Goal: Task Accomplishment & Management: Manage account settings

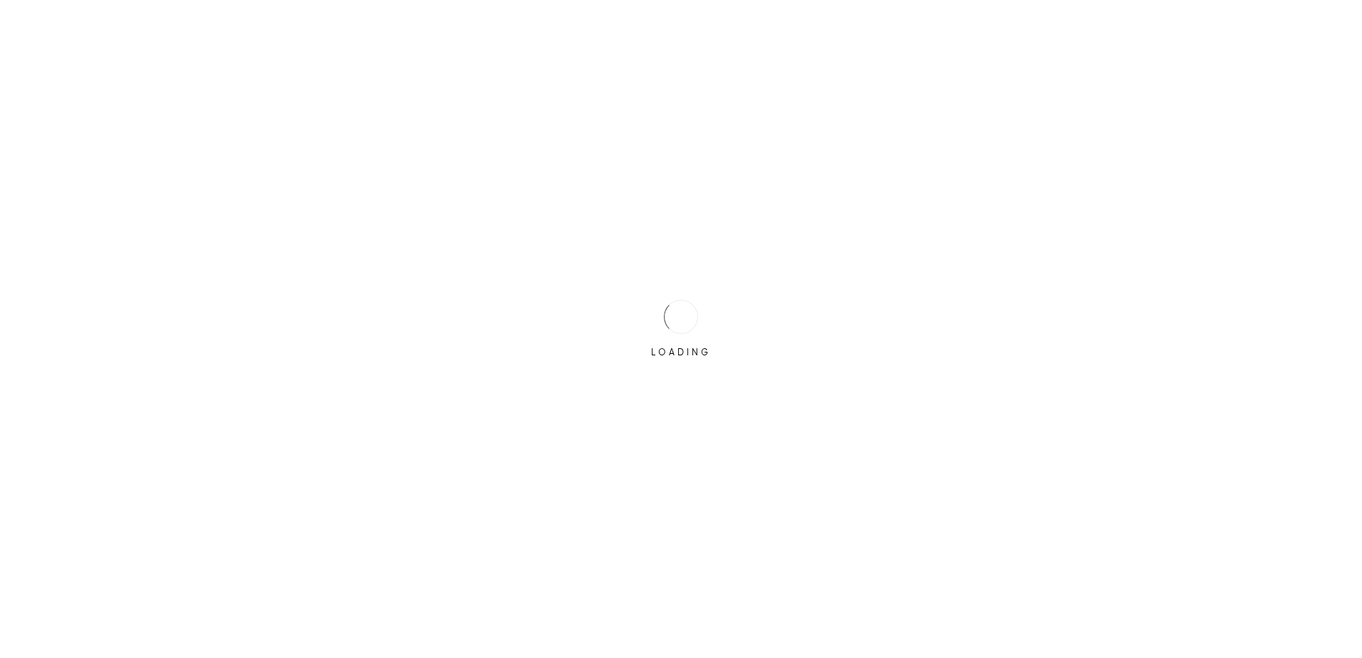
click at [668, 296] on div "LOADING" at bounding box center [680, 328] width 71 height 71
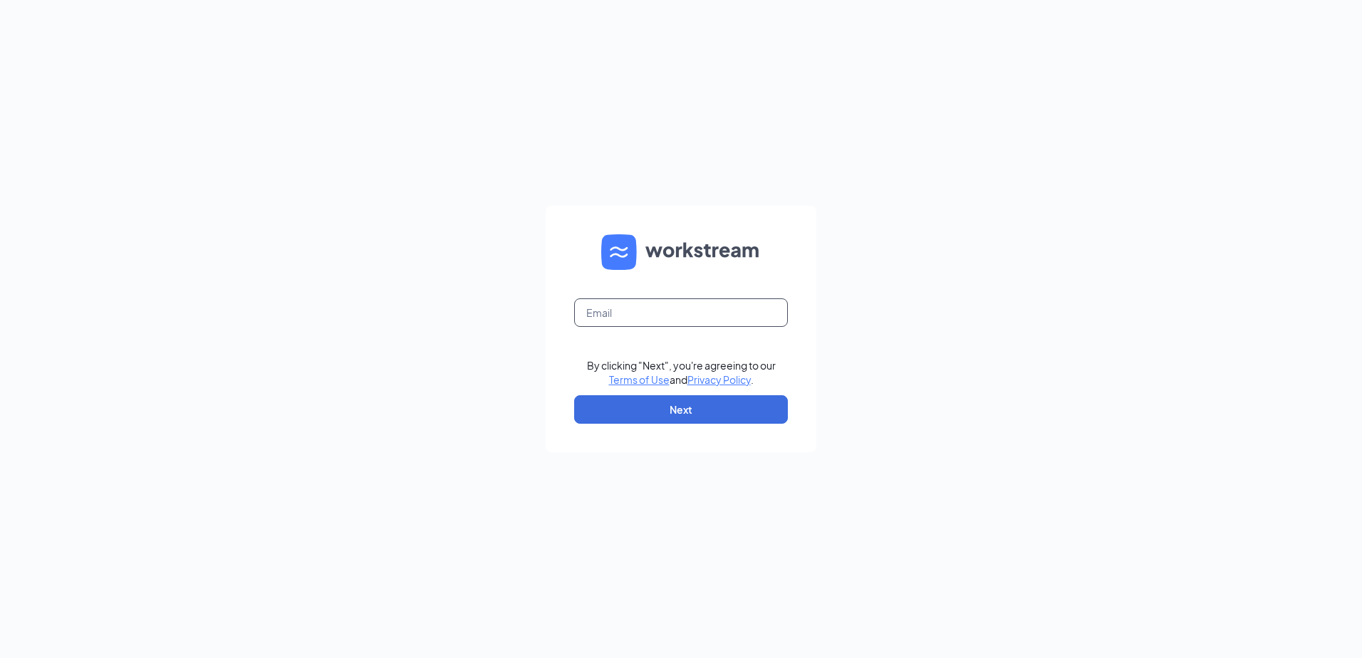
click at [687, 308] on input "text" at bounding box center [681, 312] width 214 height 28
type input "[EMAIL_ADDRESS][DOMAIN_NAME]"
click at [679, 415] on button "Next" at bounding box center [681, 409] width 214 height 28
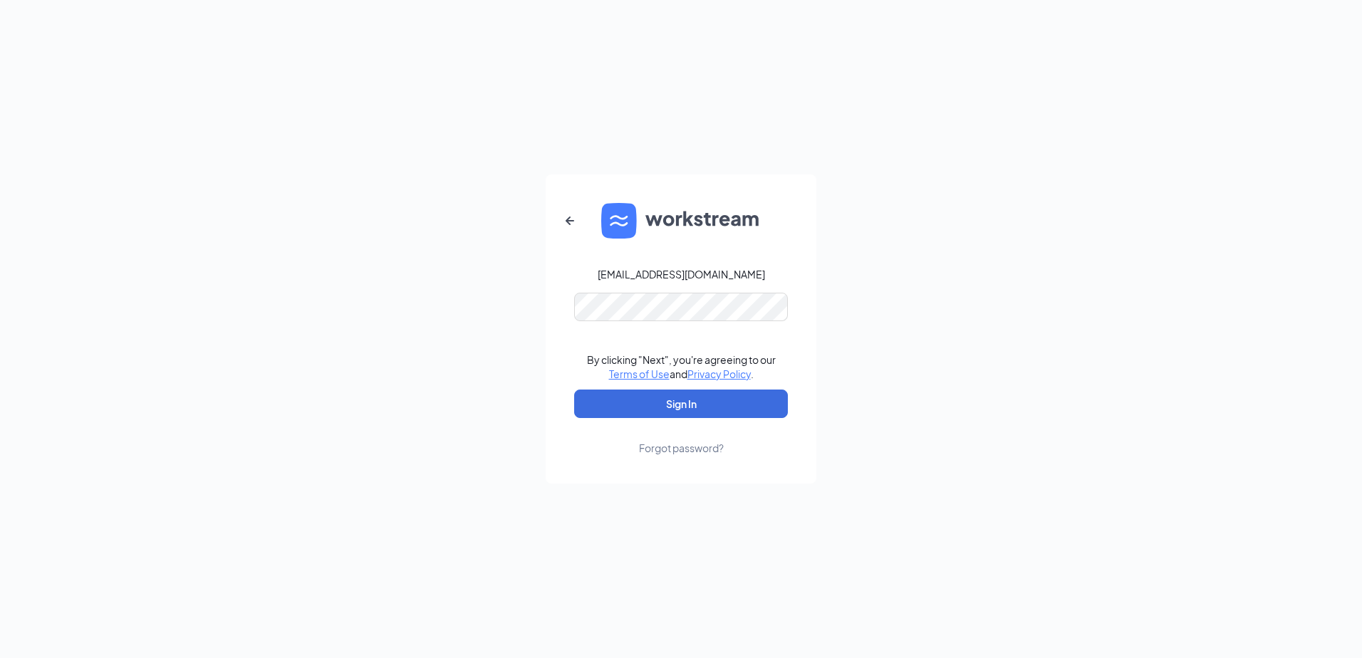
click at [660, 418] on link "Forgot password?" at bounding box center [681, 436] width 85 height 37
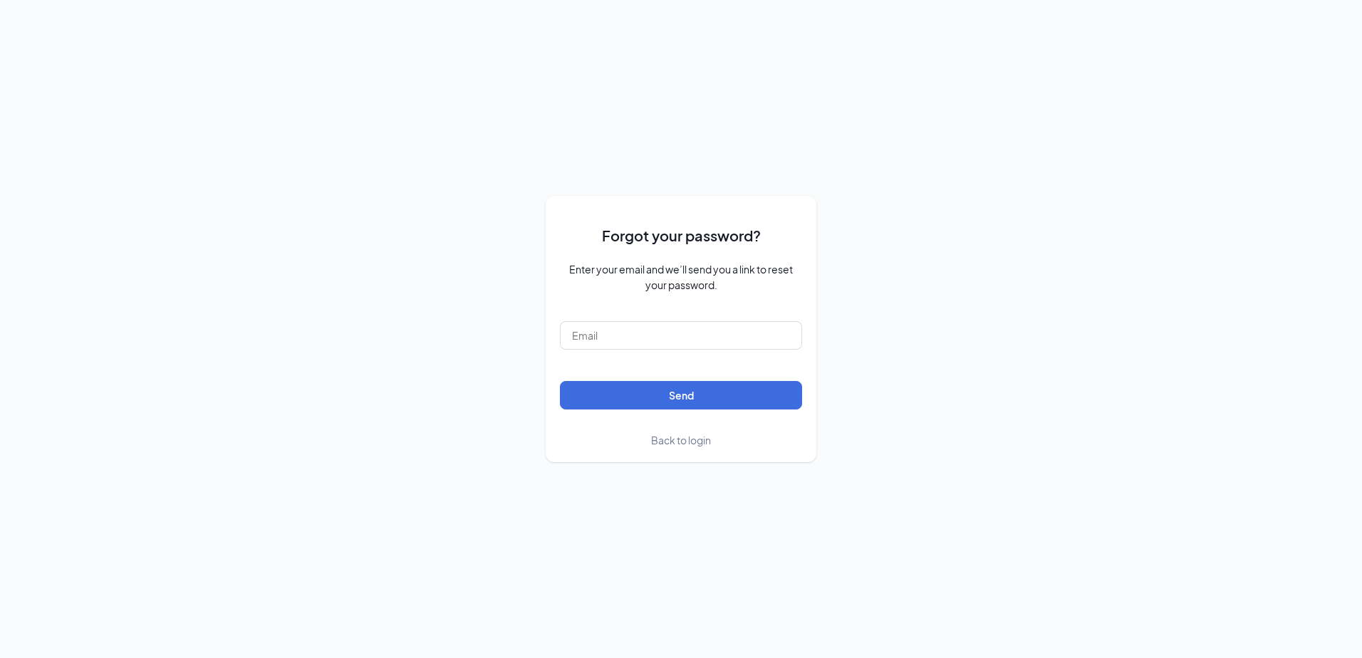
click at [676, 436] on span "Back to login" at bounding box center [681, 440] width 60 height 13
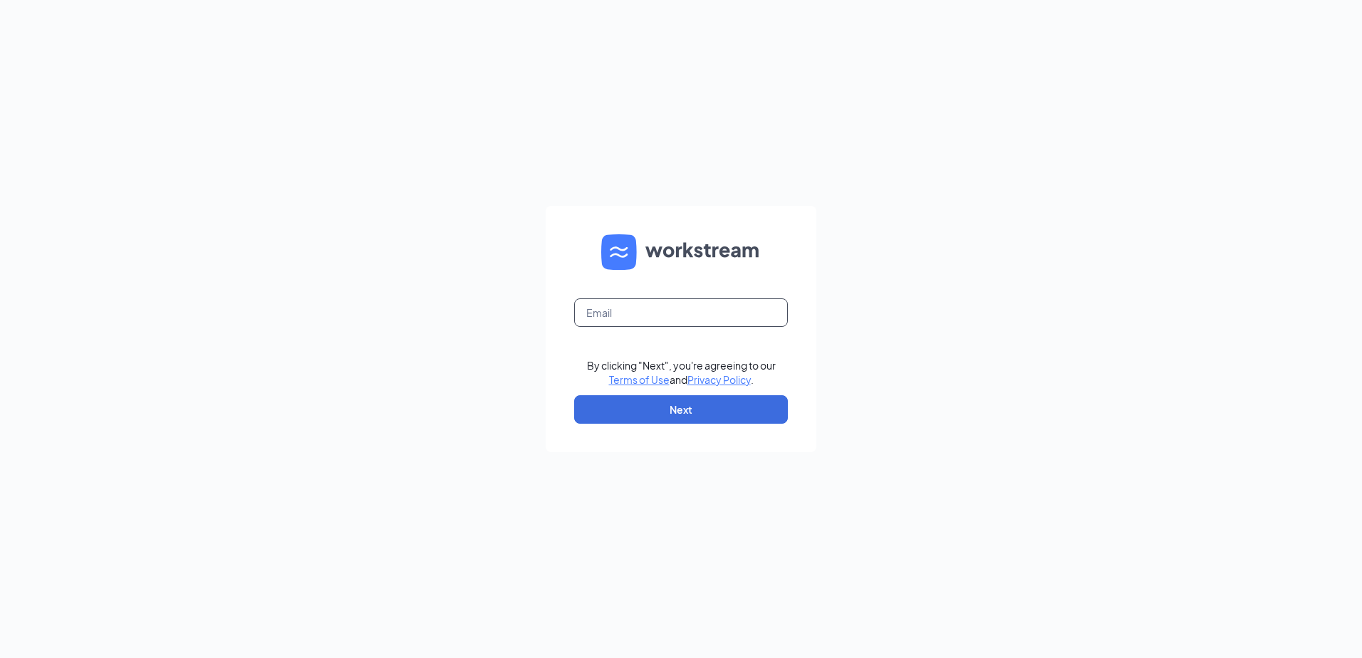
click at [626, 324] on input "text" at bounding box center [681, 312] width 214 height 28
type input "[EMAIL_ADDRESS][DOMAIN_NAME]"
click at [687, 417] on button "Next" at bounding box center [681, 409] width 214 height 28
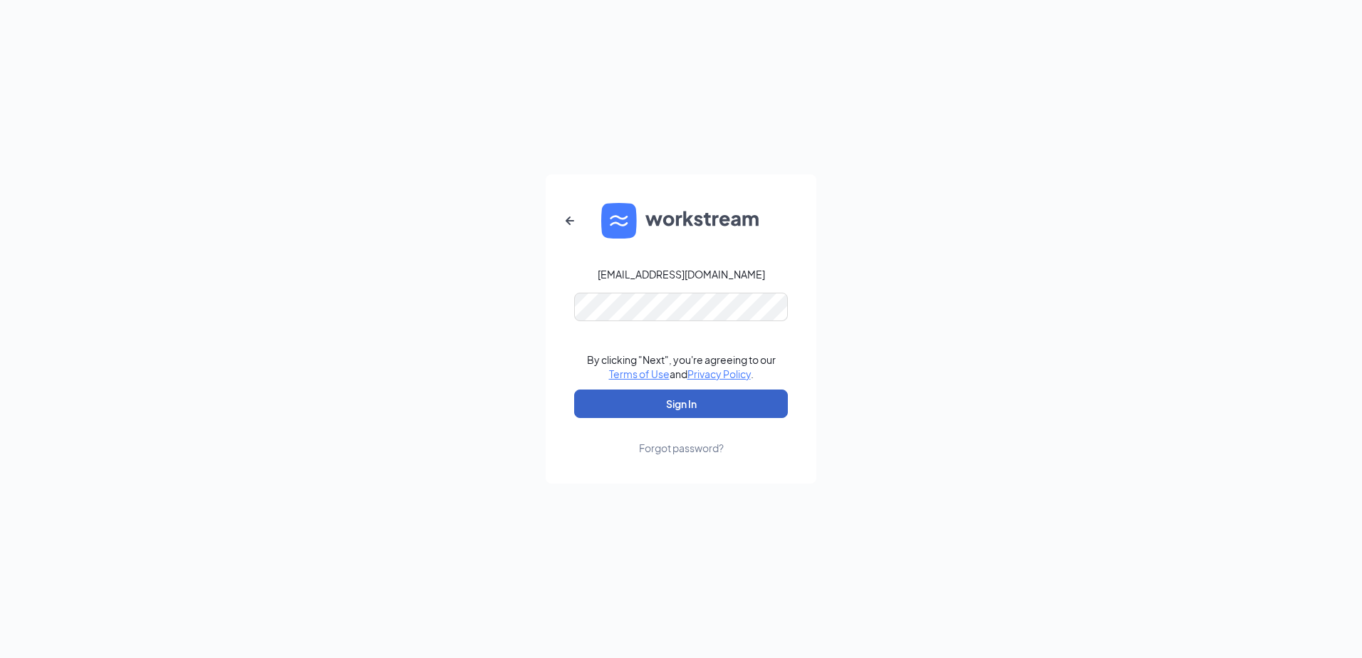
click at [667, 395] on button "Sign In" at bounding box center [681, 404] width 214 height 28
click at [569, 217] on icon "ArrowLeftNew" at bounding box center [569, 220] width 17 height 17
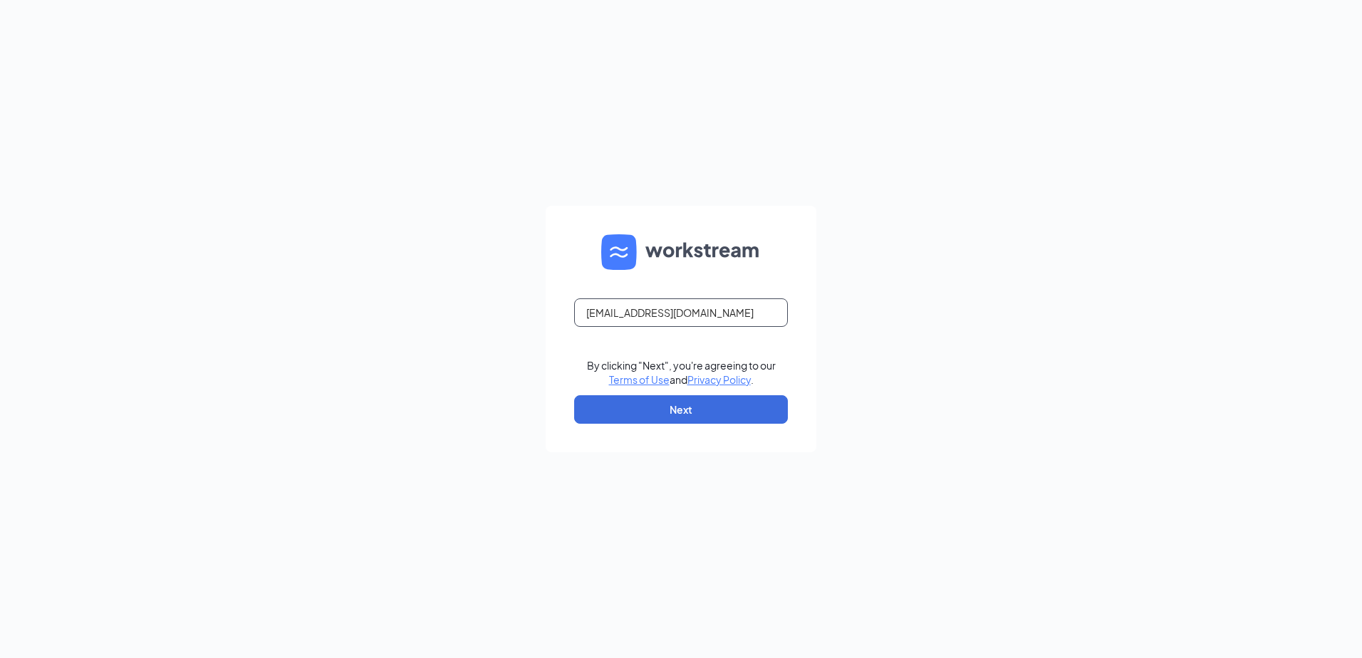
click at [660, 312] on input "temple11605@zaxbys.com" at bounding box center [681, 312] width 214 height 28
click at [718, 310] on input "text" at bounding box center [681, 312] width 214 height 28
type input "11605.zaxbys@gmail.com"
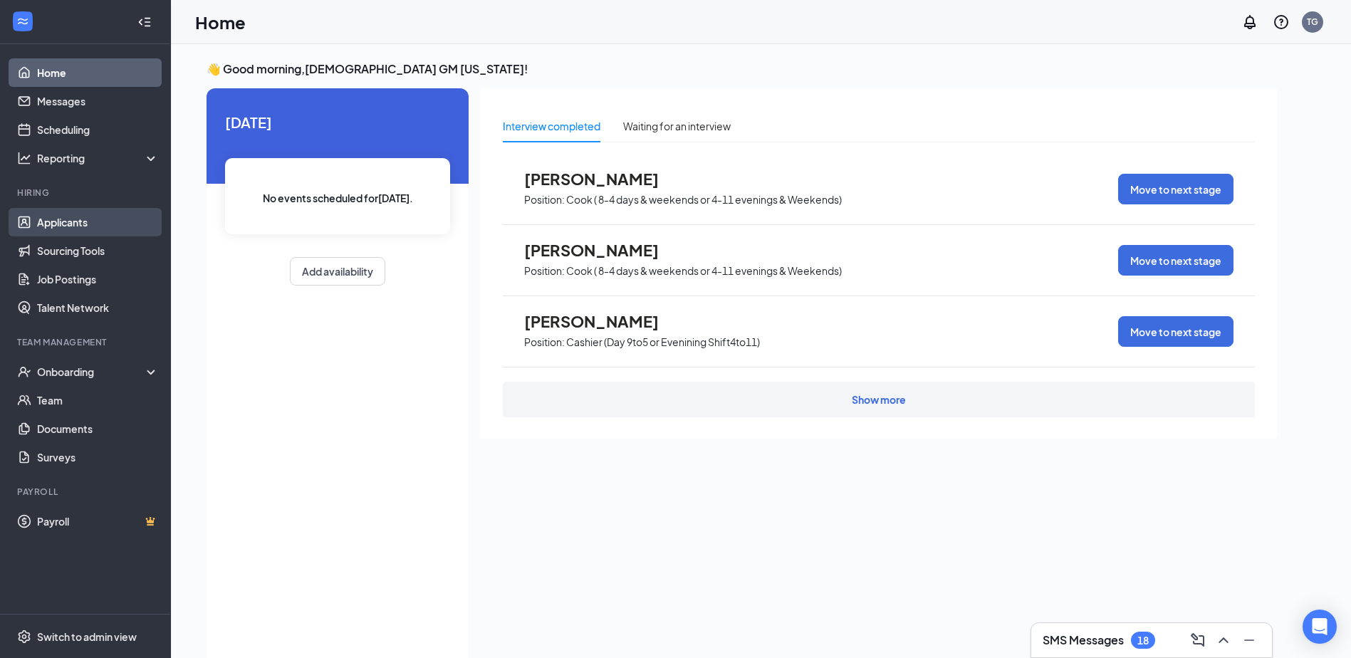
click at [56, 229] on link "Applicants" at bounding box center [98, 222] width 122 height 28
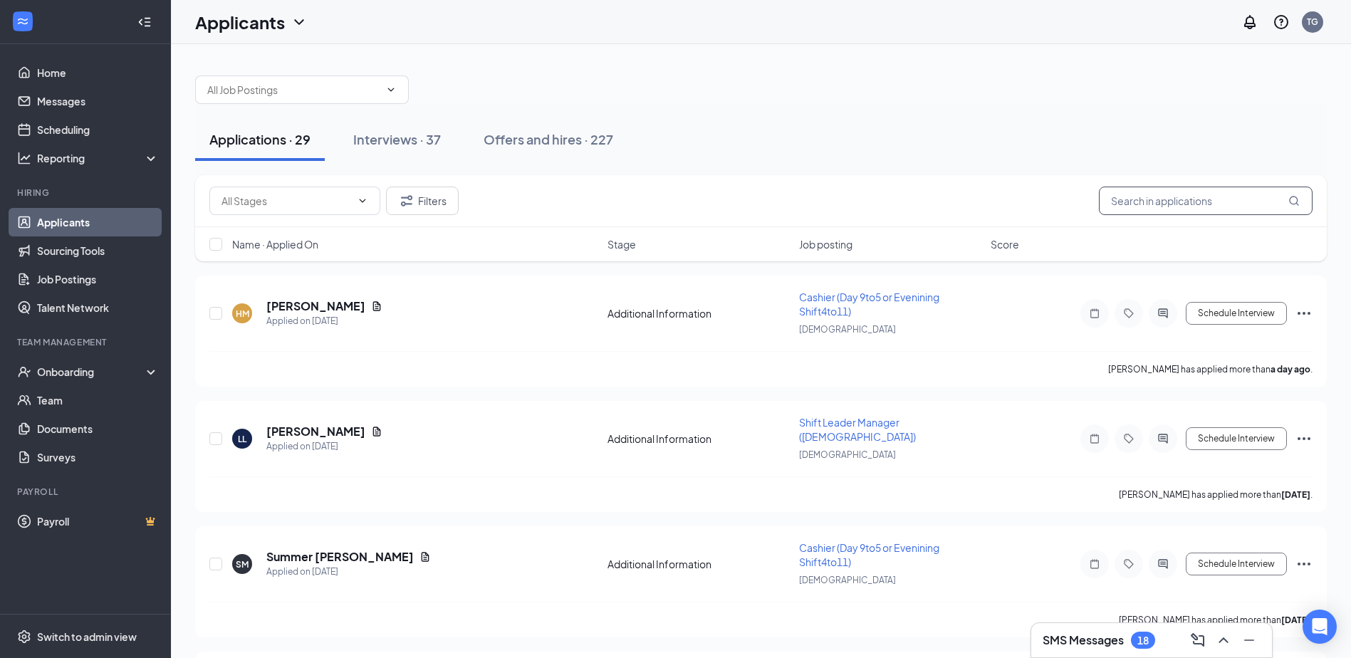
click at [1118, 202] on input "text" at bounding box center [1206, 201] width 214 height 28
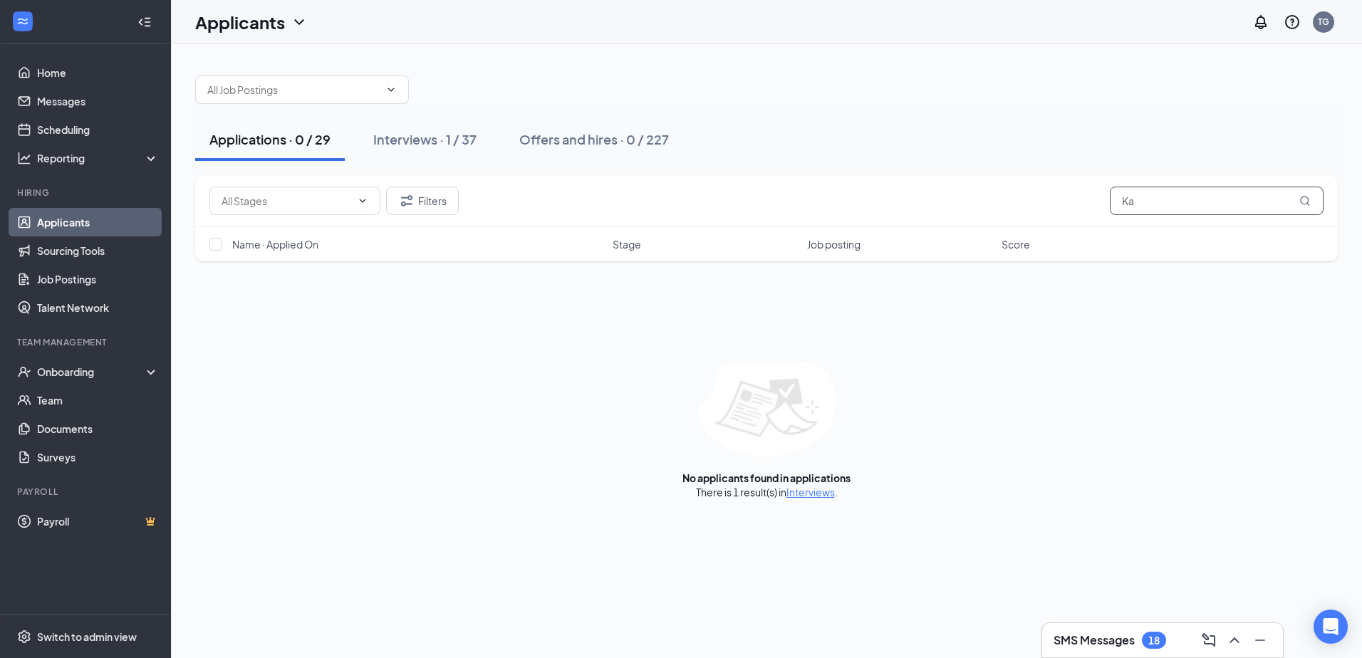
type input "K"
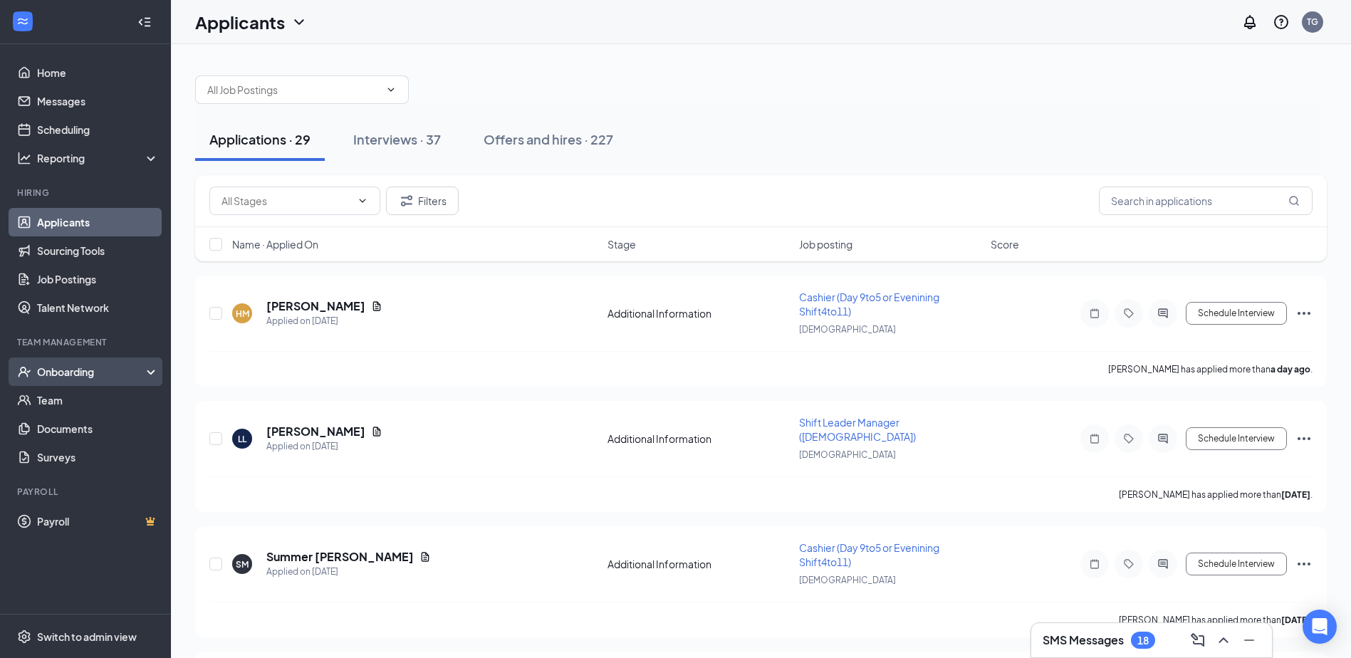
click at [64, 381] on div "Onboarding" at bounding box center [85, 372] width 171 height 28
click at [1191, 202] on input "text" at bounding box center [1206, 201] width 214 height 28
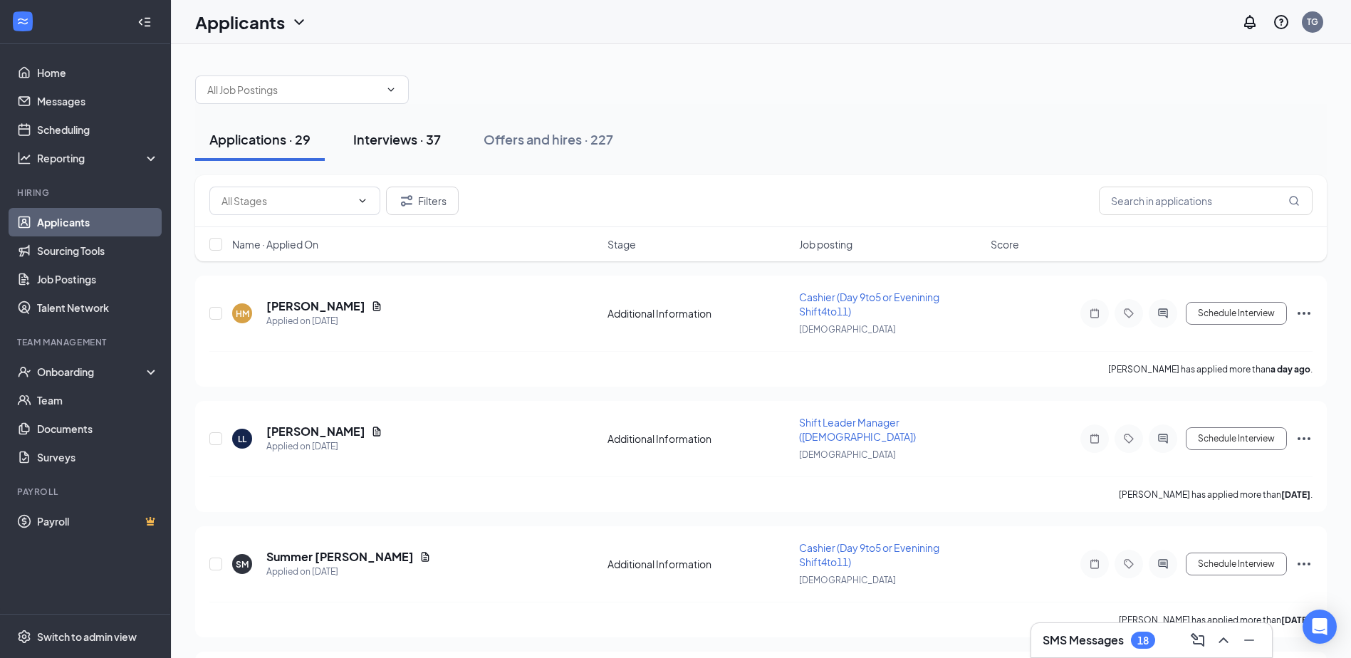
click at [399, 145] on div "Interviews · 37" at bounding box center [397, 139] width 88 height 18
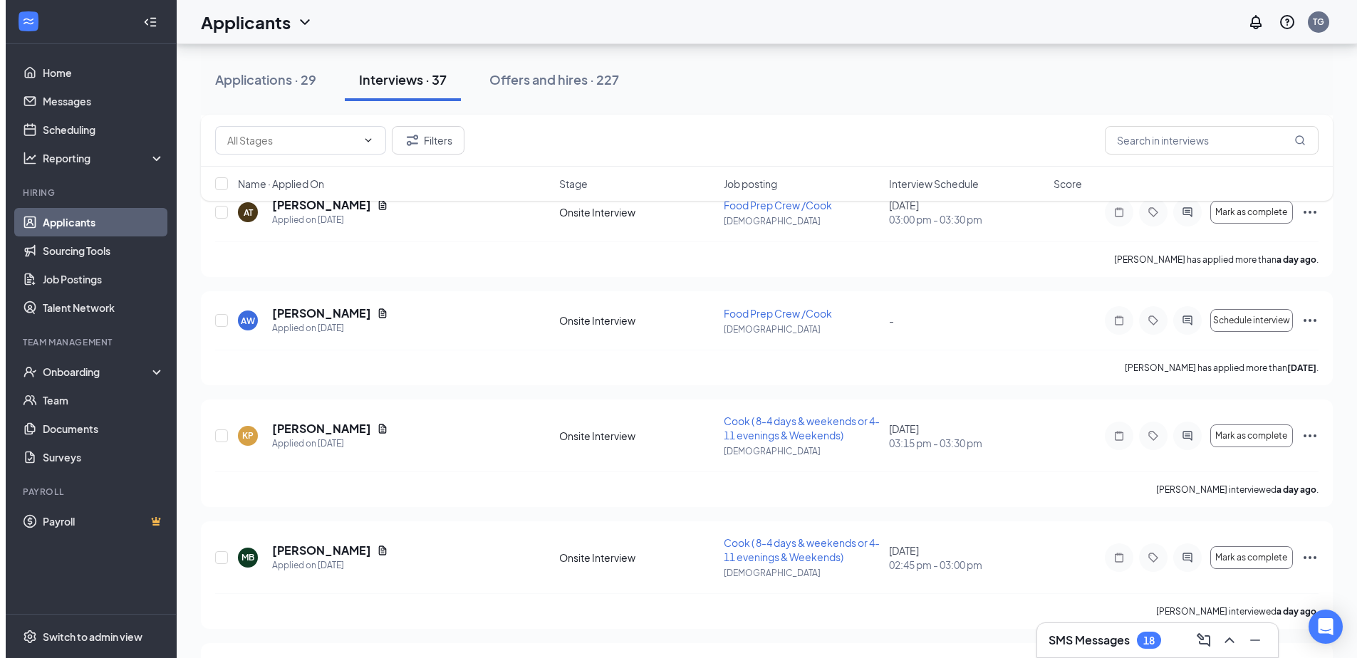
scroll to position [212, 0]
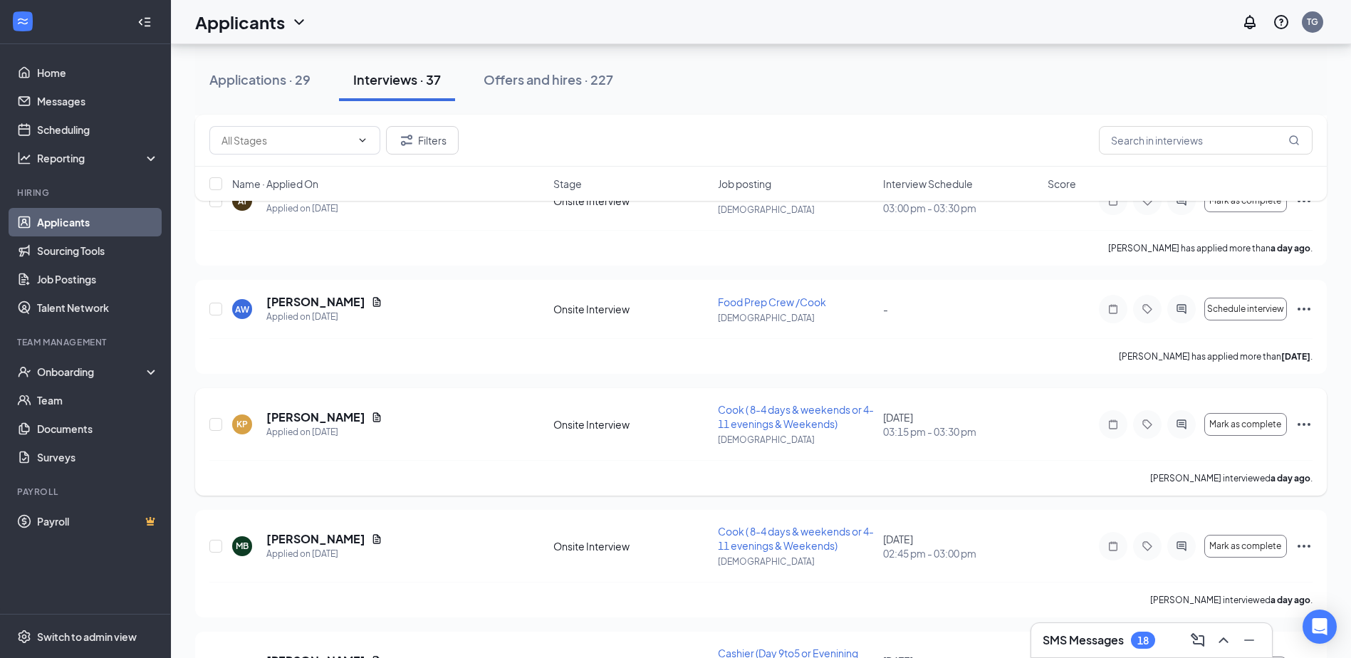
click at [1310, 428] on icon "Ellipses" at bounding box center [1304, 424] width 17 height 17
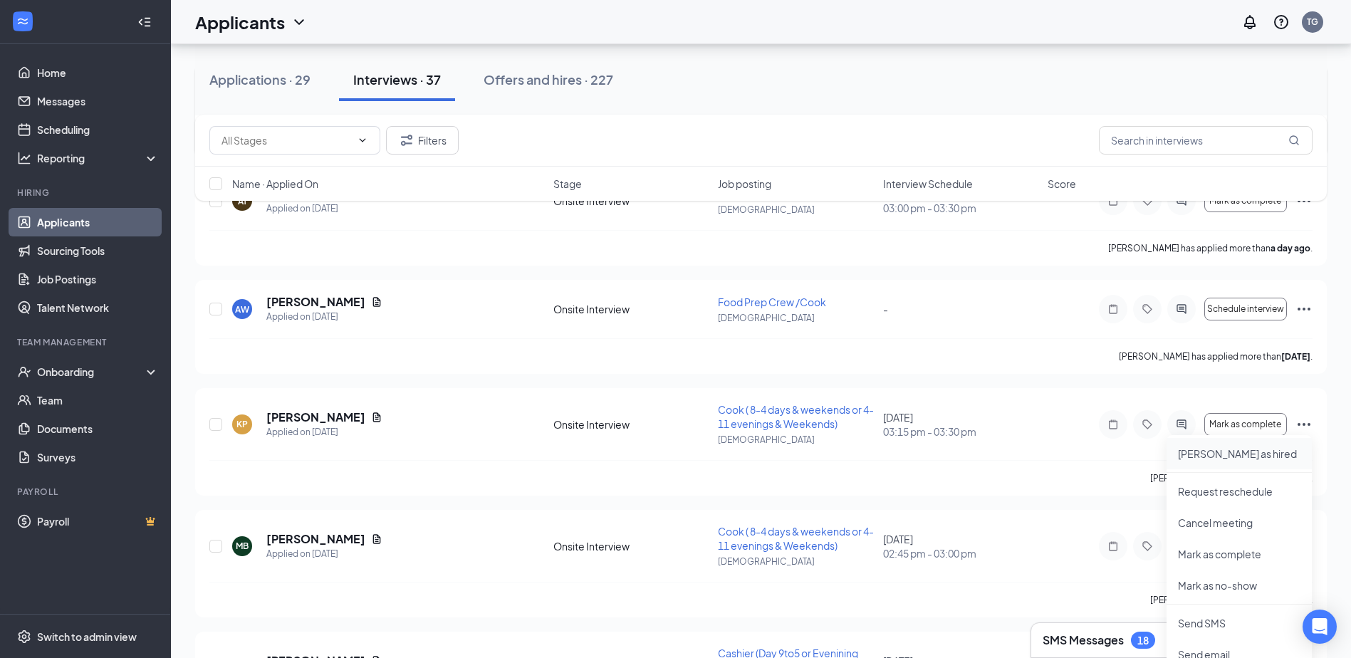
click at [1259, 449] on p "[PERSON_NAME] as hired" at bounding box center [1239, 454] width 123 height 14
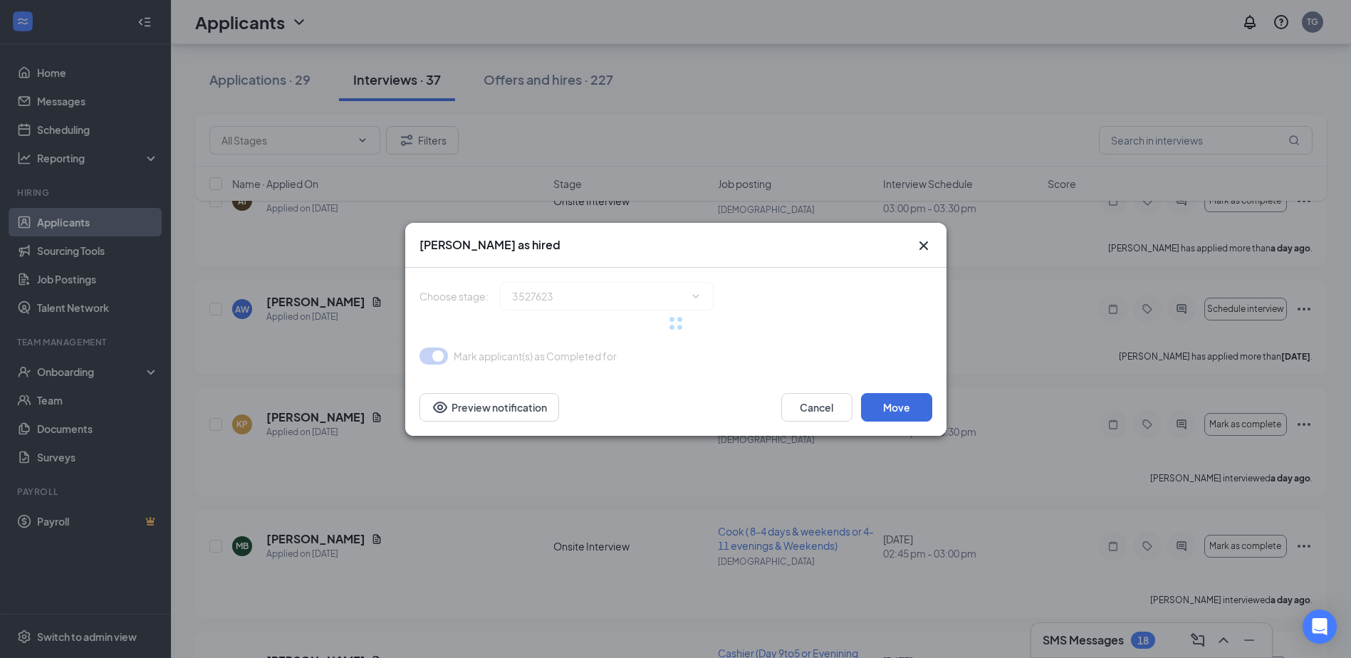
type input "Hiring Complete (final stage)"
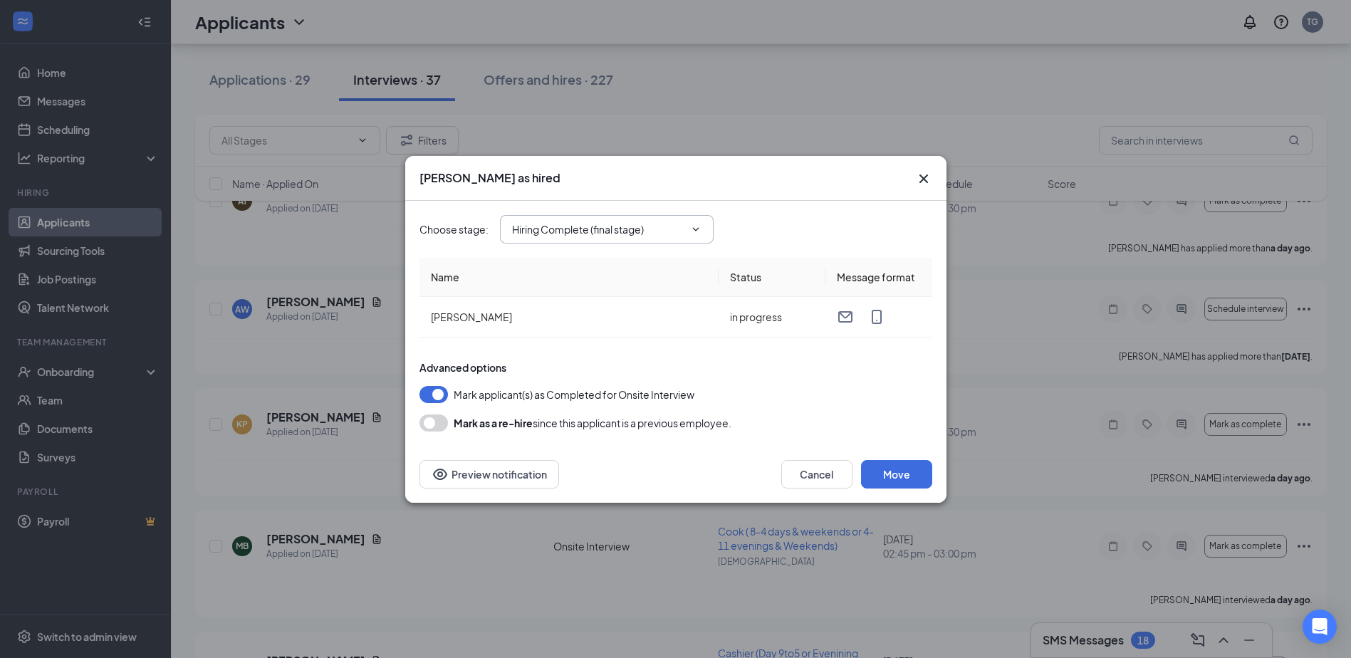
click at [655, 222] on input "Hiring Complete (final stage)" at bounding box center [598, 230] width 172 height 16
click at [657, 222] on input "Hiring Complete (final stage)" at bounding box center [598, 230] width 172 height 16
click at [913, 477] on button "Move" at bounding box center [896, 474] width 71 height 28
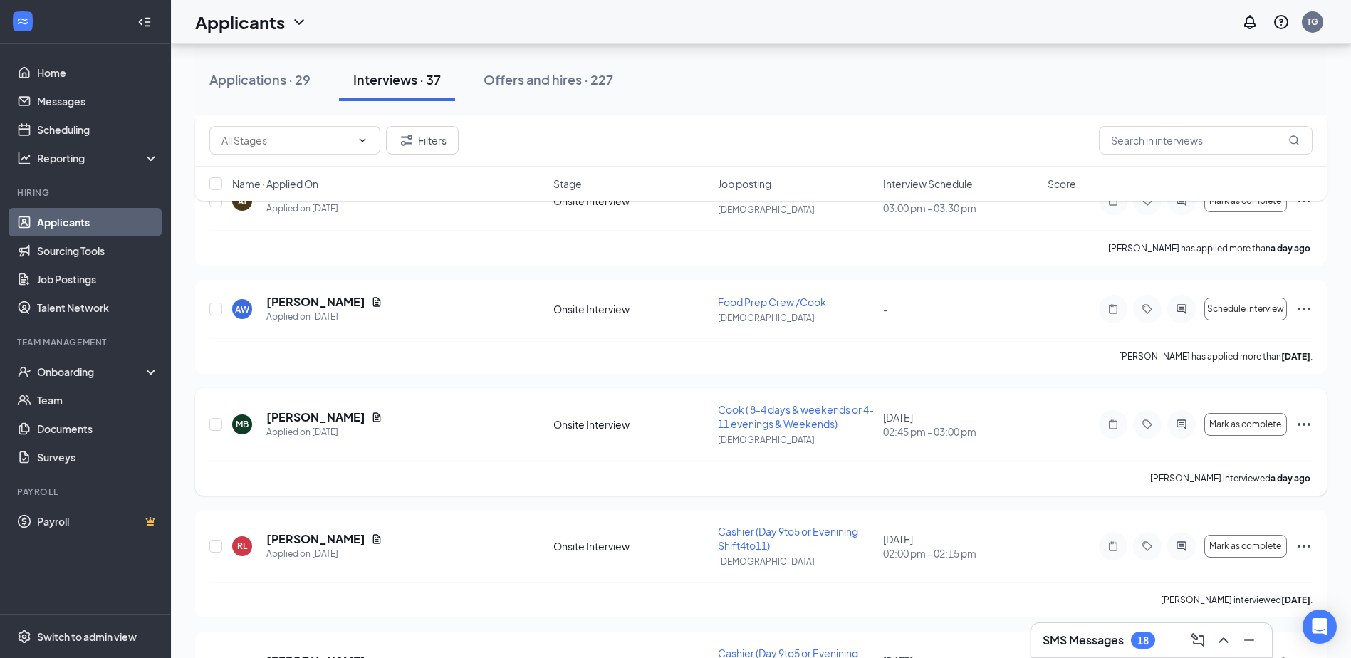
click at [1309, 423] on icon "Ellipses" at bounding box center [1304, 424] width 13 height 3
click at [517, 430] on div "MB [PERSON_NAME] Applied on [DATE]" at bounding box center [388, 425] width 313 height 30
click at [321, 417] on h5 "[PERSON_NAME]" at bounding box center [315, 418] width 99 height 16
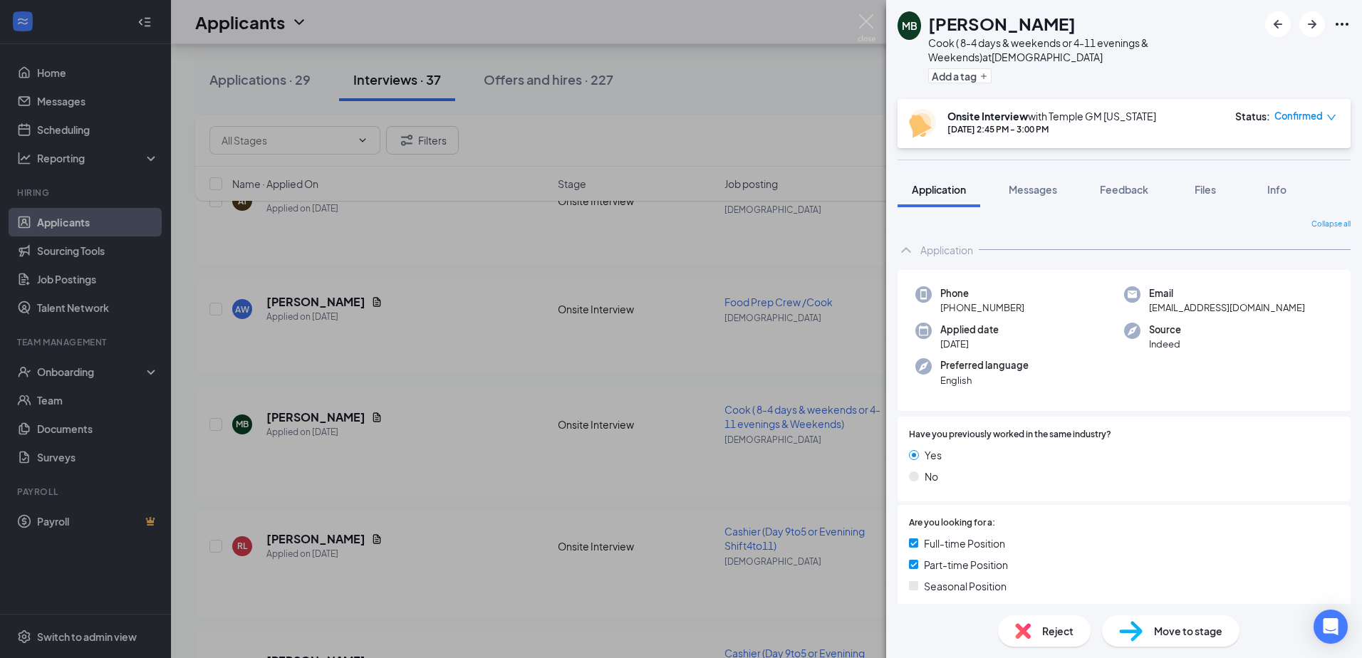
click at [1334, 120] on icon "down" at bounding box center [1331, 118] width 10 height 10
click at [1328, 119] on icon "down" at bounding box center [1331, 118] width 10 height 10
click at [1048, 206] on button "Messages" at bounding box center [1032, 190] width 77 height 36
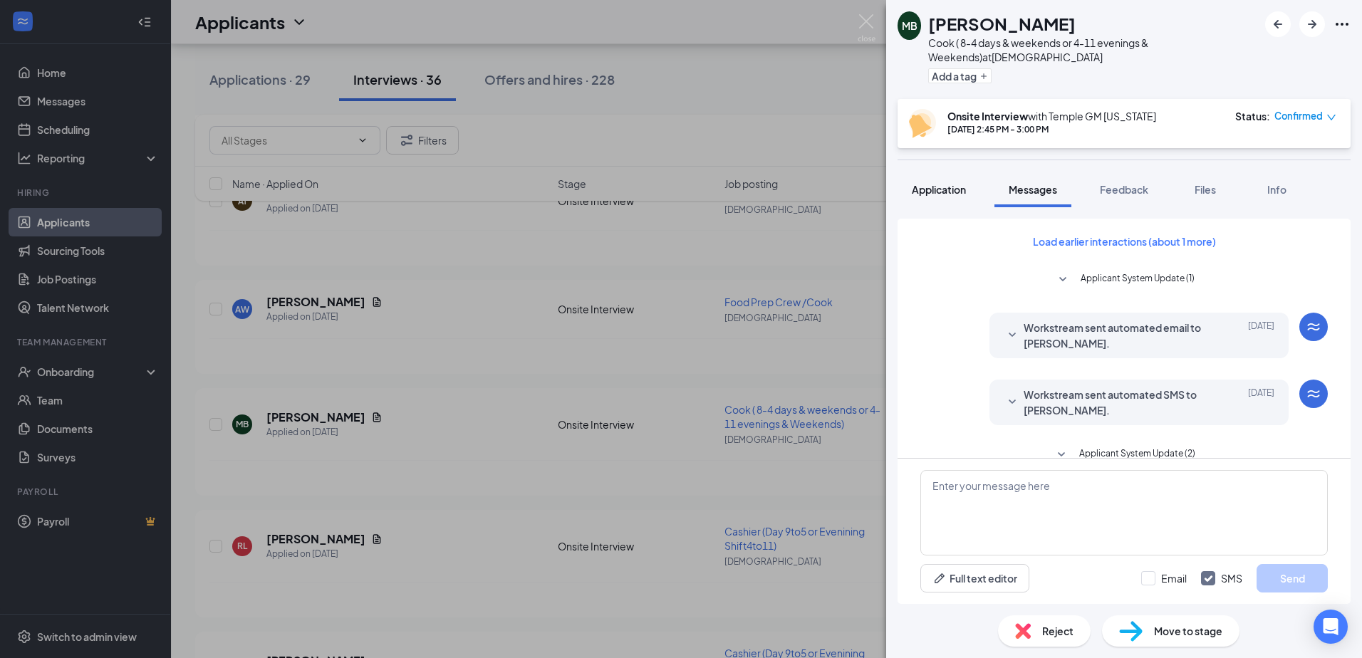
click at [954, 192] on span "Application" at bounding box center [939, 189] width 54 height 13
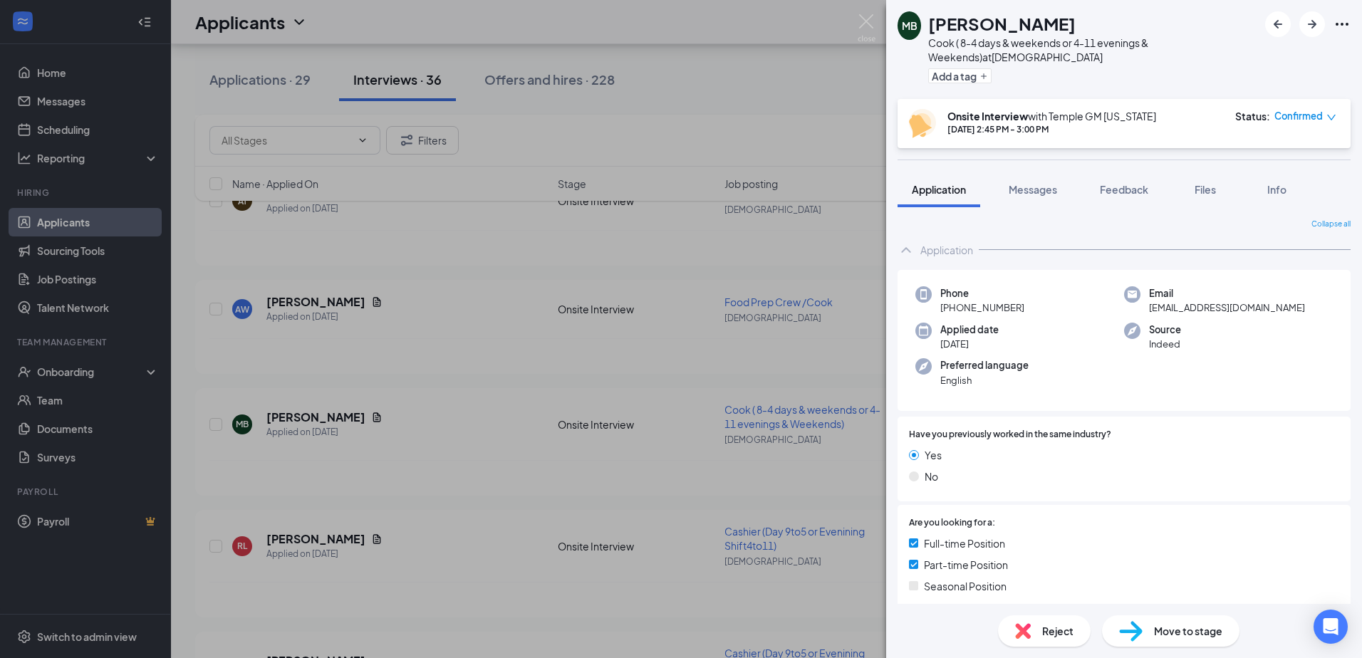
click at [1151, 625] on div "Move to stage" at bounding box center [1170, 630] width 137 height 31
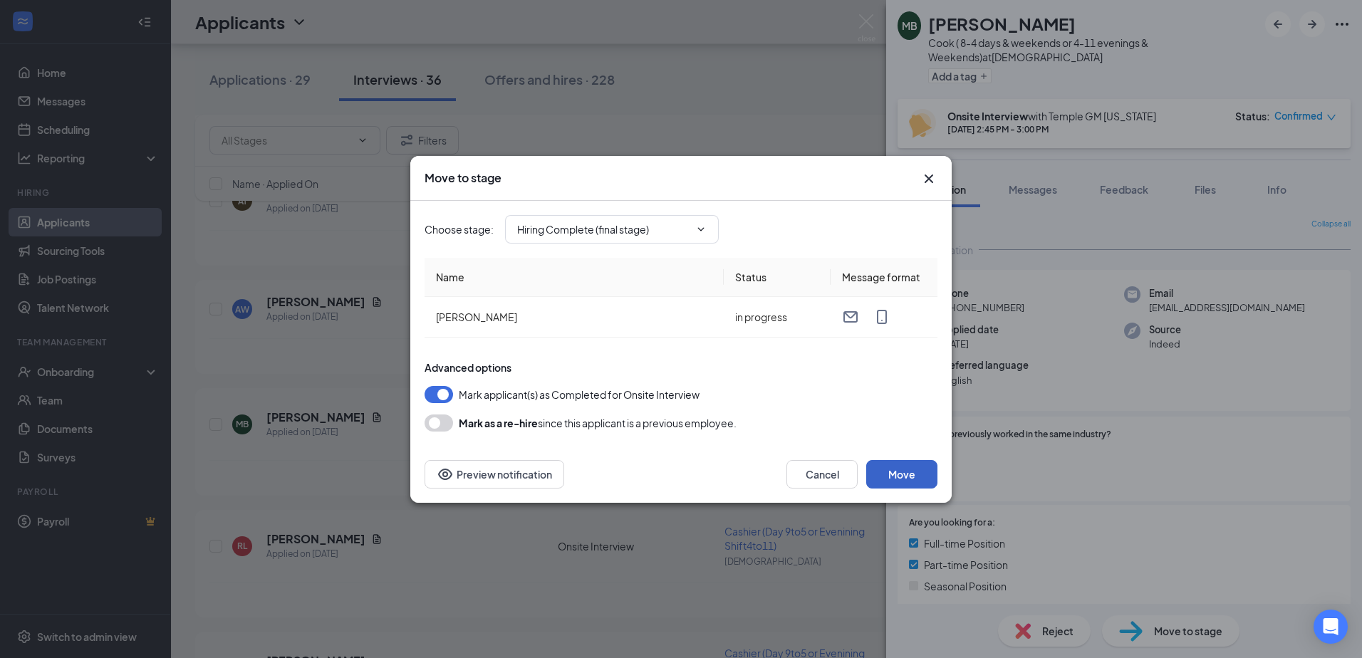
click at [927, 480] on button "Move" at bounding box center [901, 474] width 71 height 28
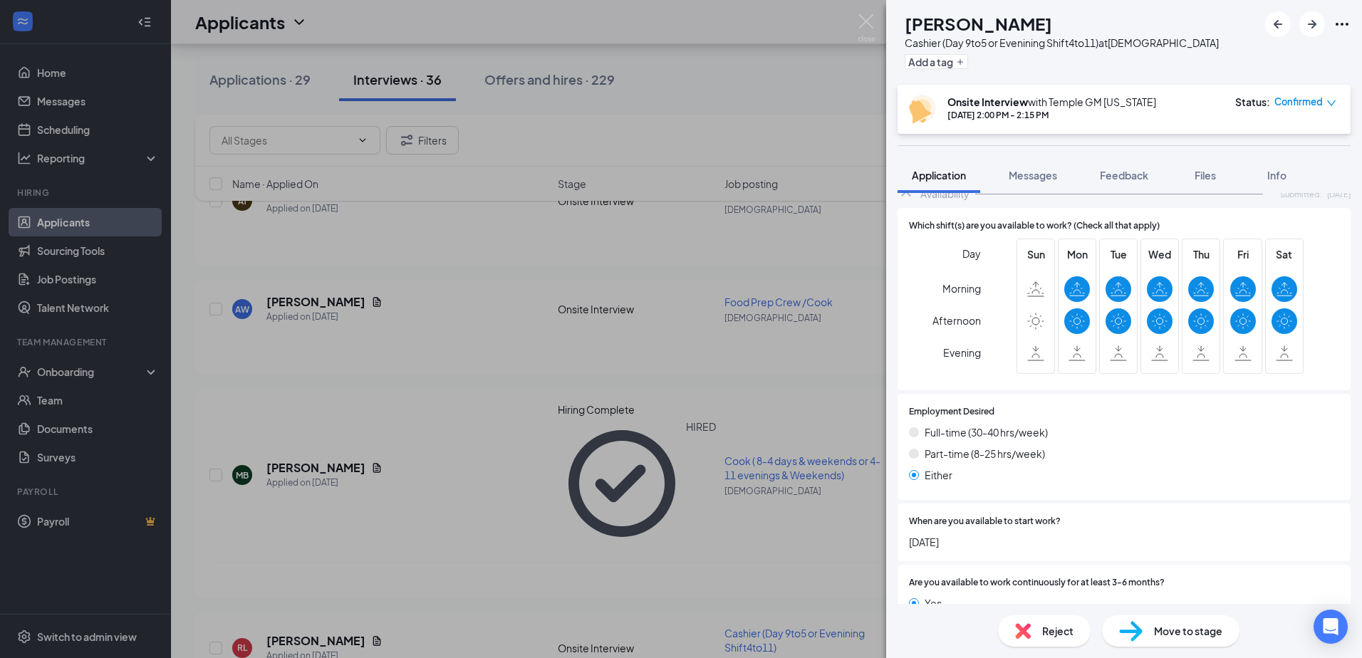
scroll to position [1152, 0]
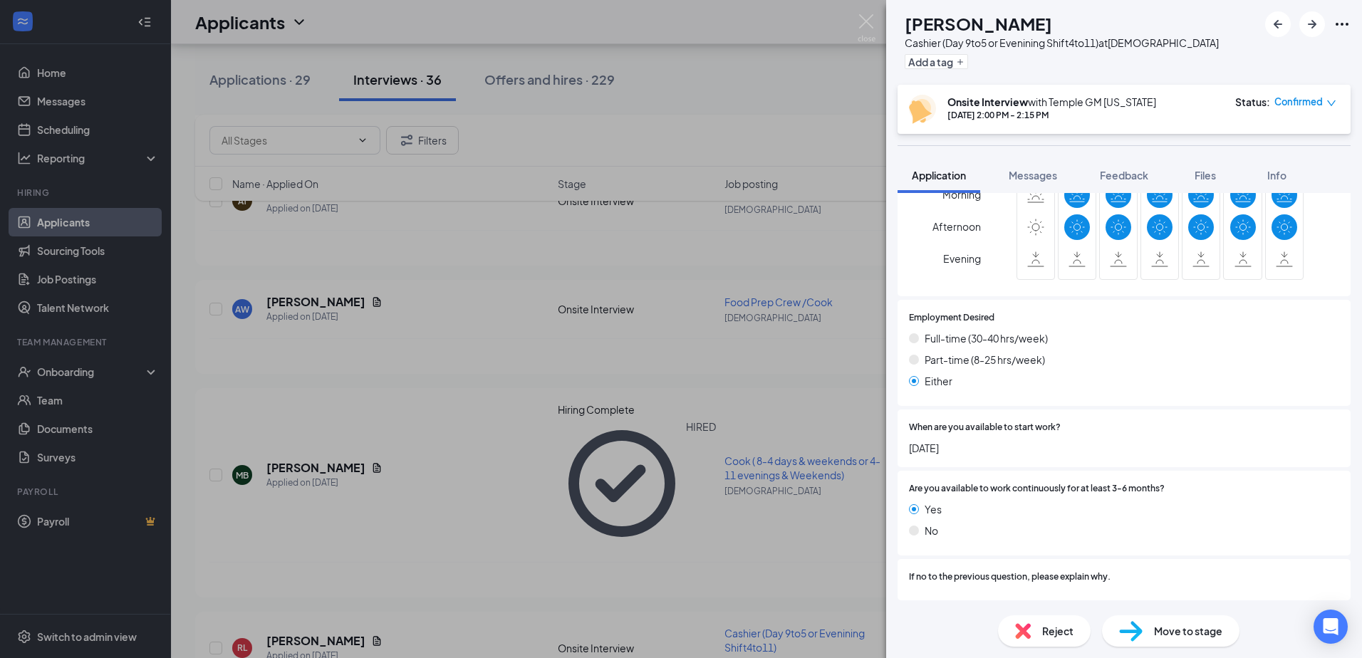
click at [1211, 629] on span "Move to stage" at bounding box center [1188, 631] width 68 height 16
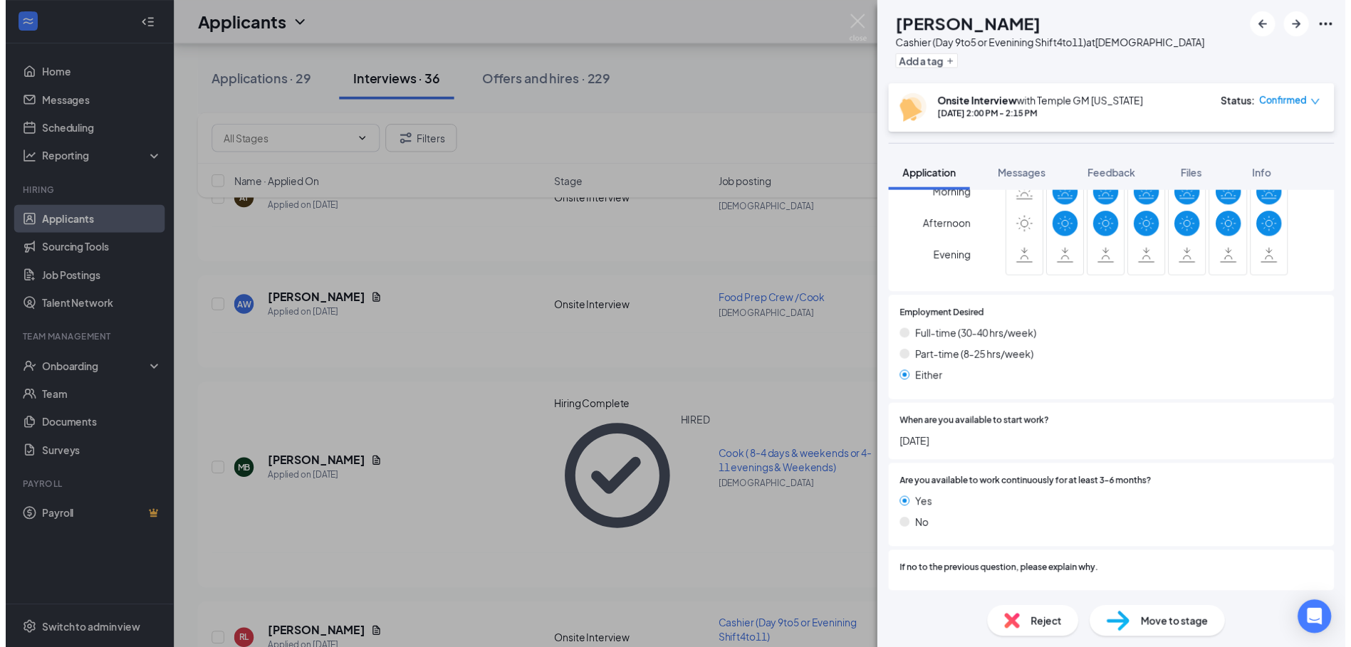
scroll to position [1147, 0]
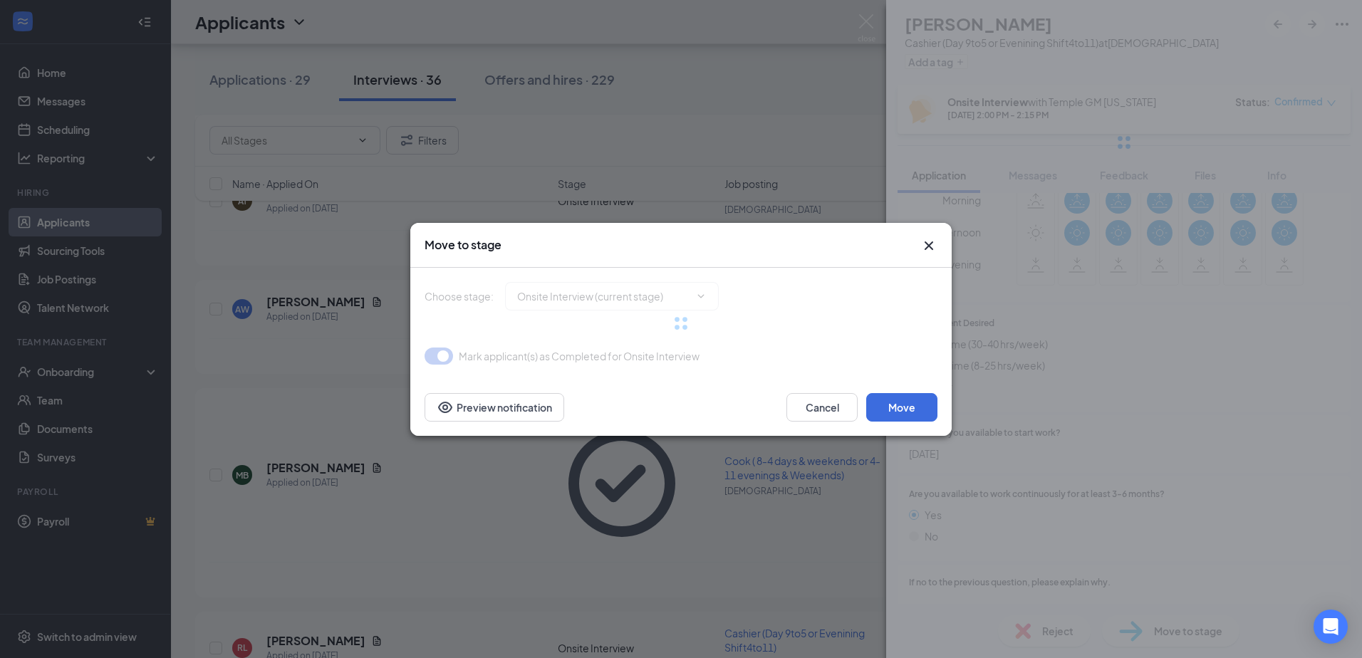
type input "Hiring Complete (final stage)"
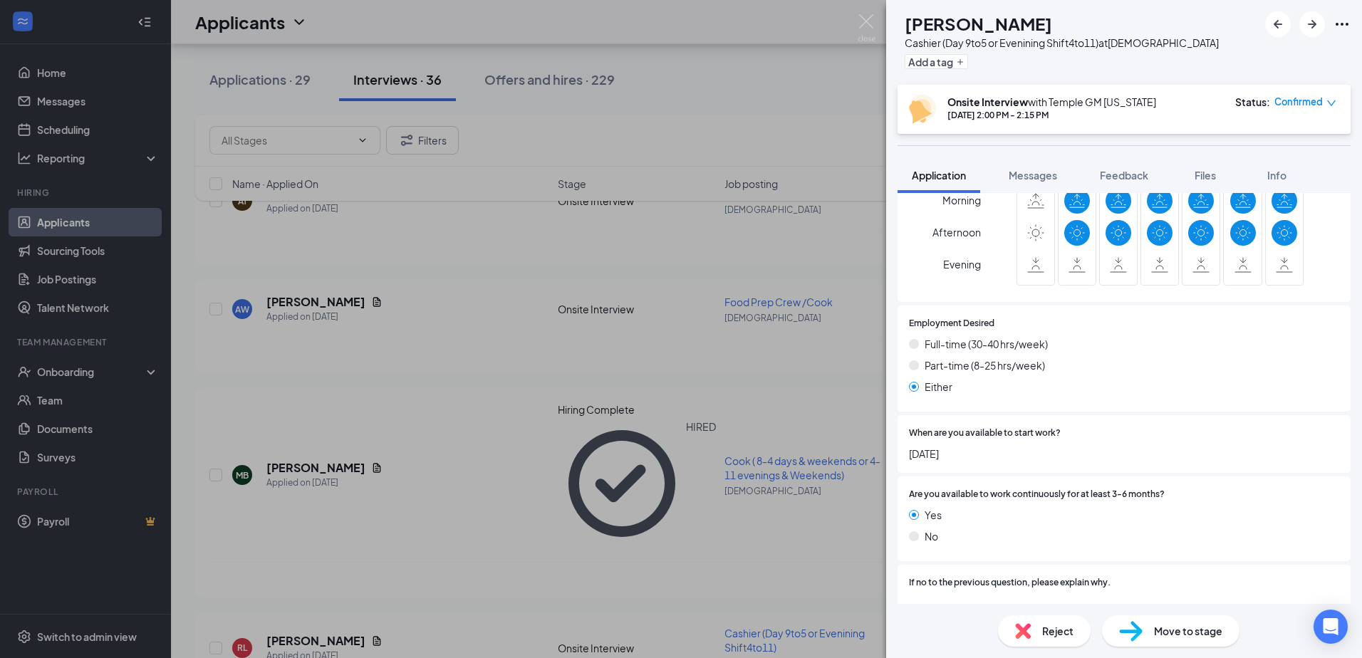
click at [865, 25] on img at bounding box center [867, 28] width 18 height 28
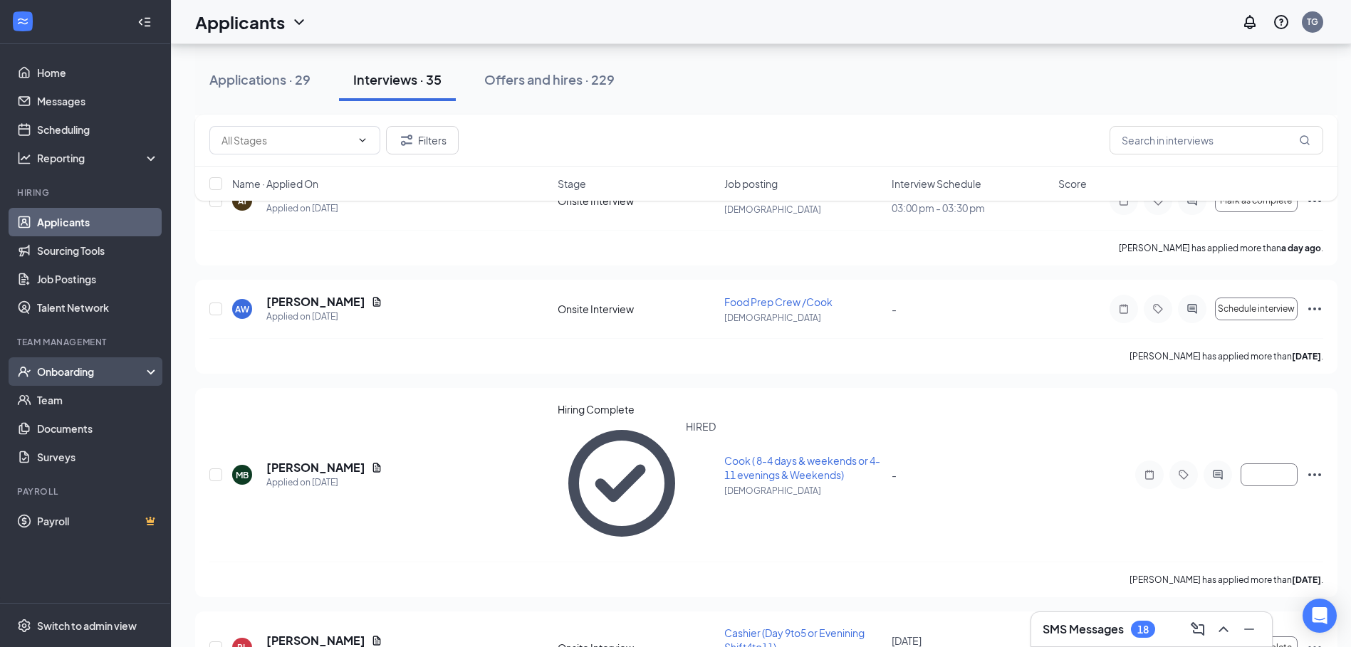
click at [66, 375] on div "Onboarding" at bounding box center [92, 372] width 110 height 14
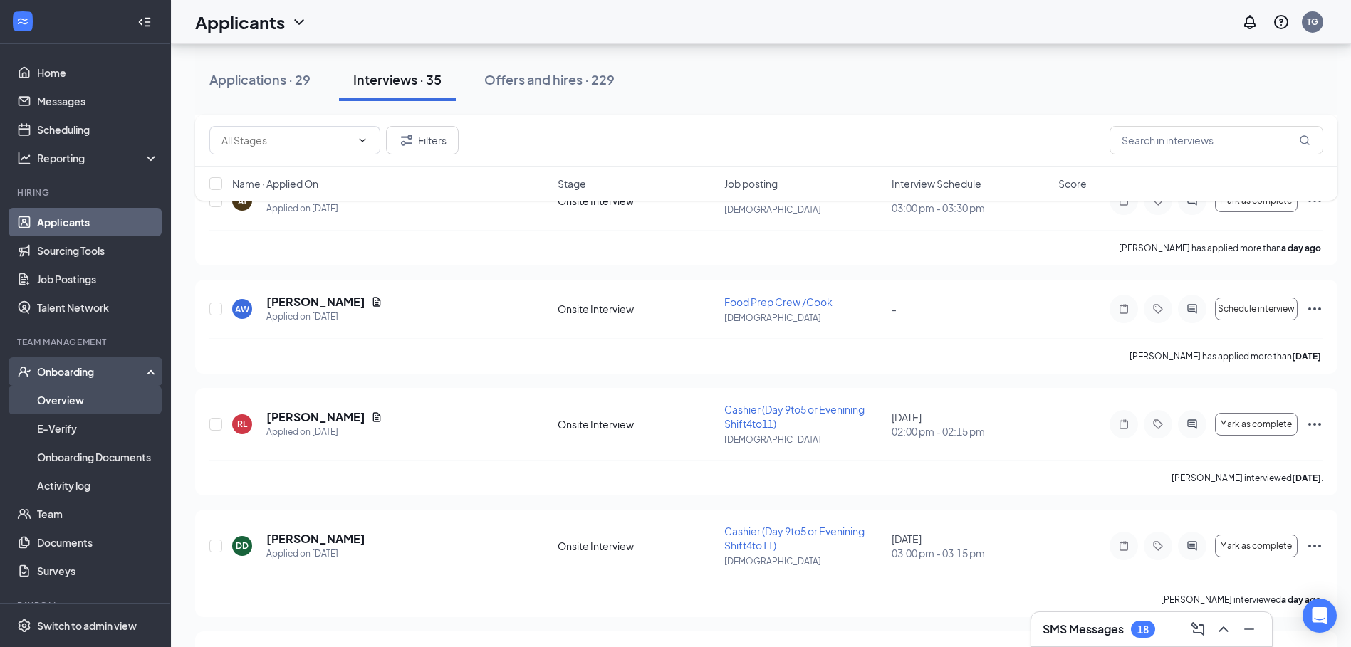
click at [59, 405] on link "Overview" at bounding box center [98, 400] width 122 height 28
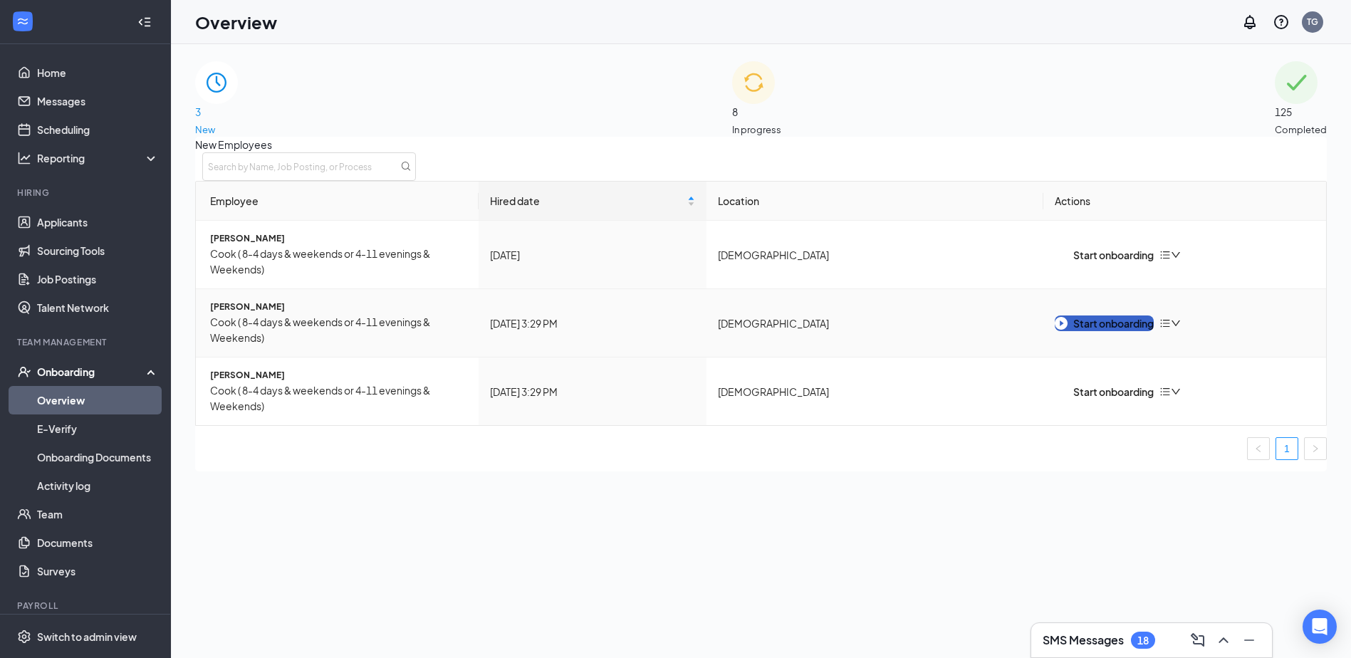
click at [1081, 322] on div "Start onboarding" at bounding box center [1104, 324] width 99 height 16
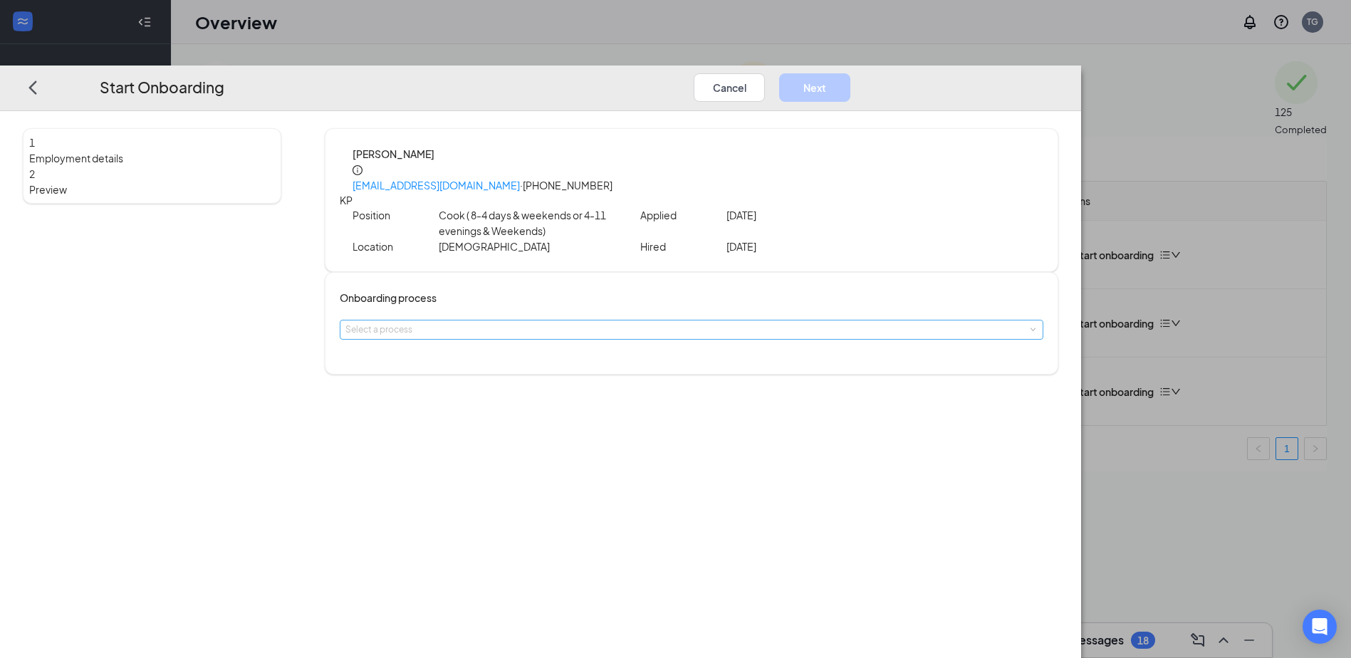
click at [682, 323] on div "Select a process" at bounding box center [688, 330] width 686 height 14
click at [603, 358] on span "[PERSON_NAME]'s Onboarding Module" at bounding box center [561, 355] width 162 height 11
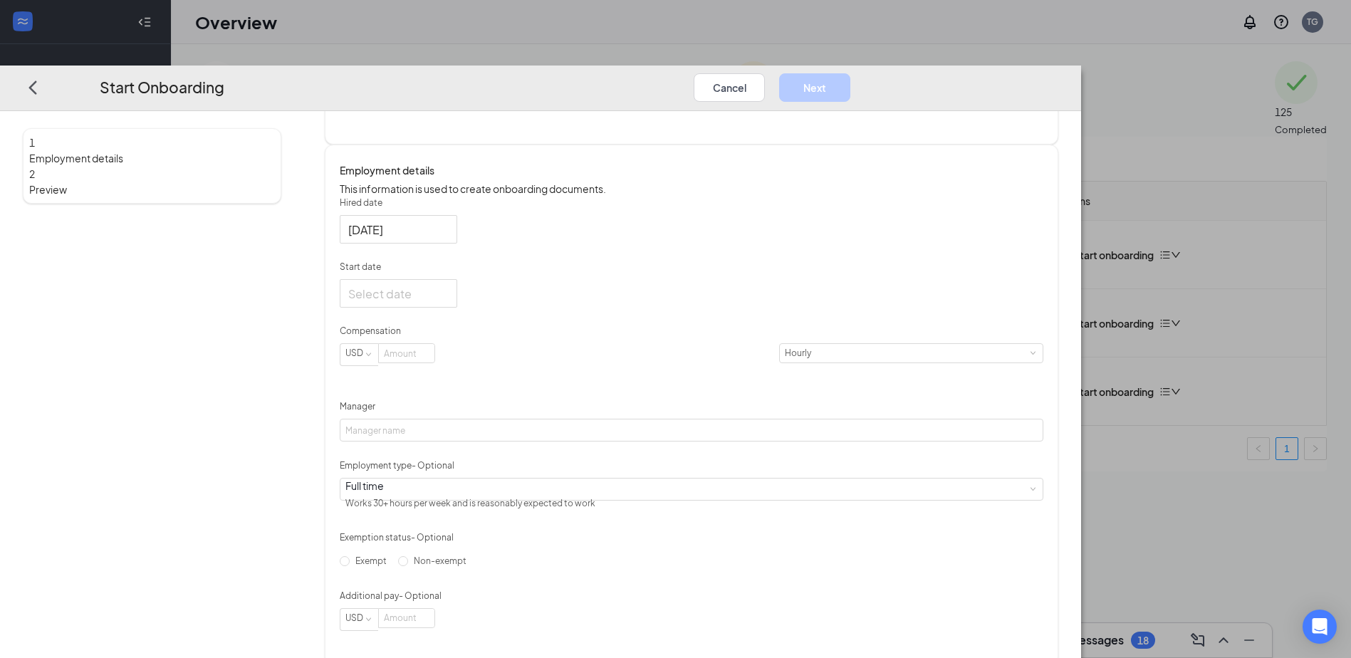
scroll to position [259, 0]
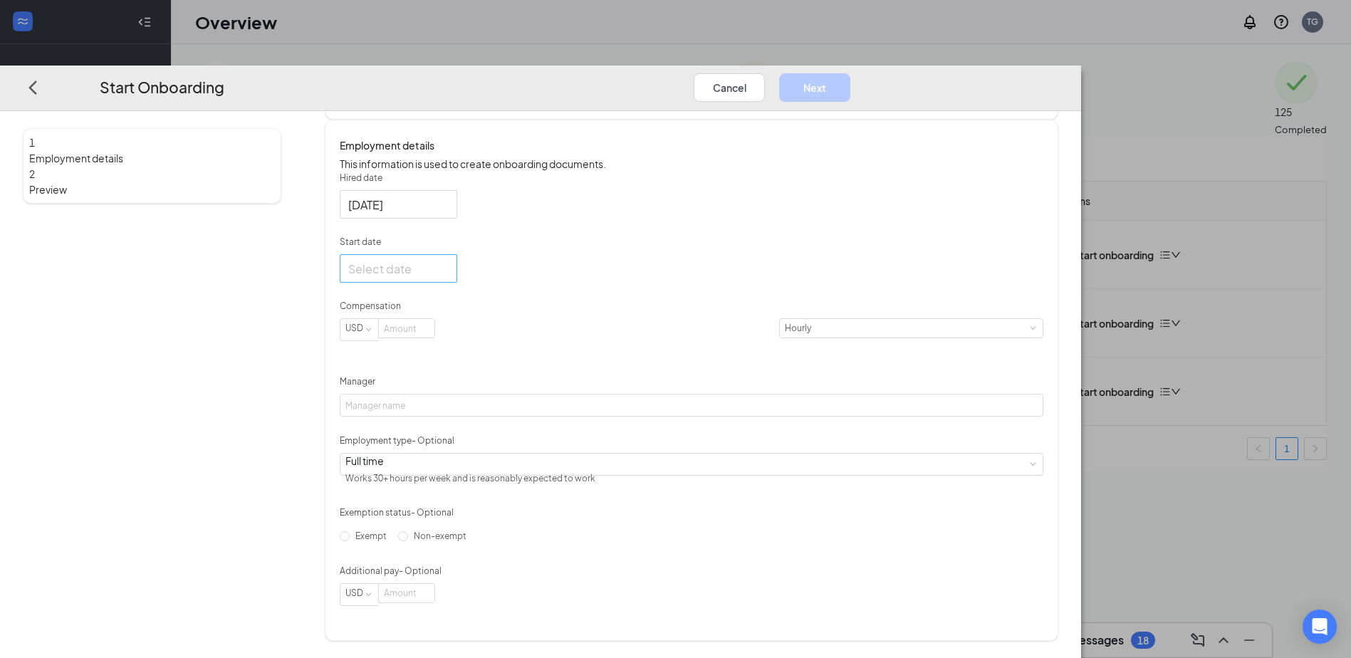
click at [457, 273] on div at bounding box center [399, 269] width 118 height 28
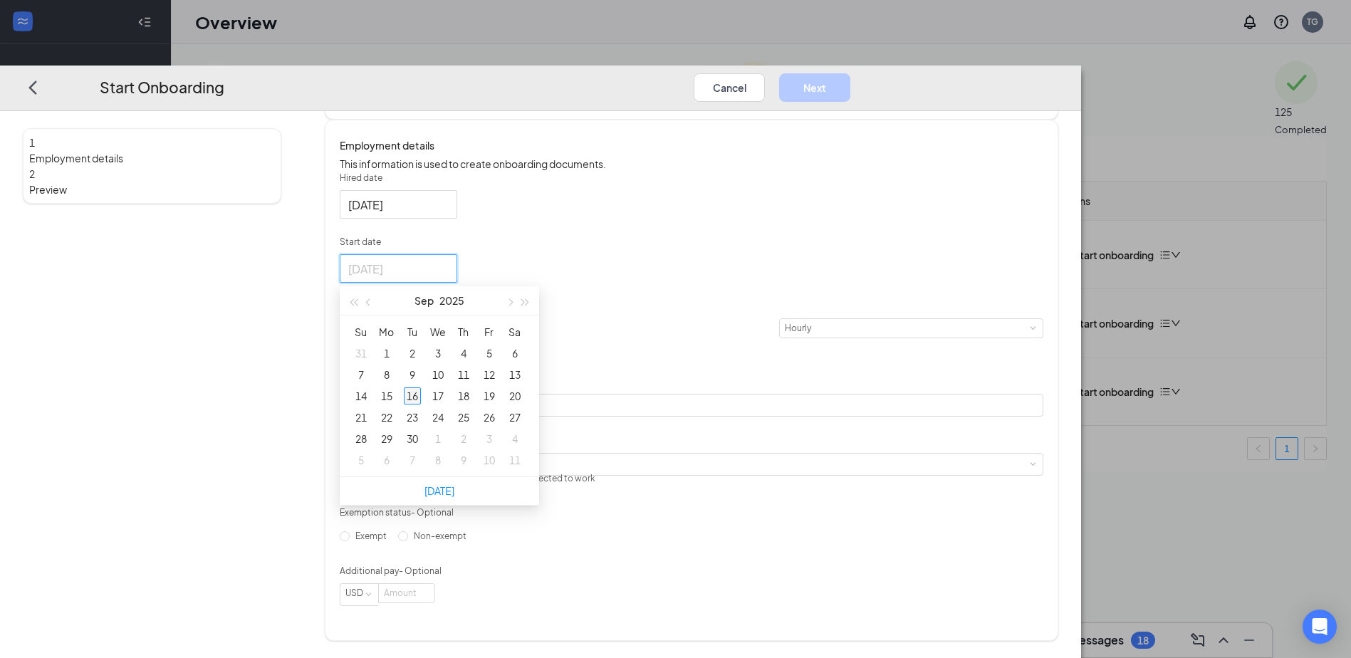
click at [421, 388] on div "16" at bounding box center [412, 396] width 17 height 17
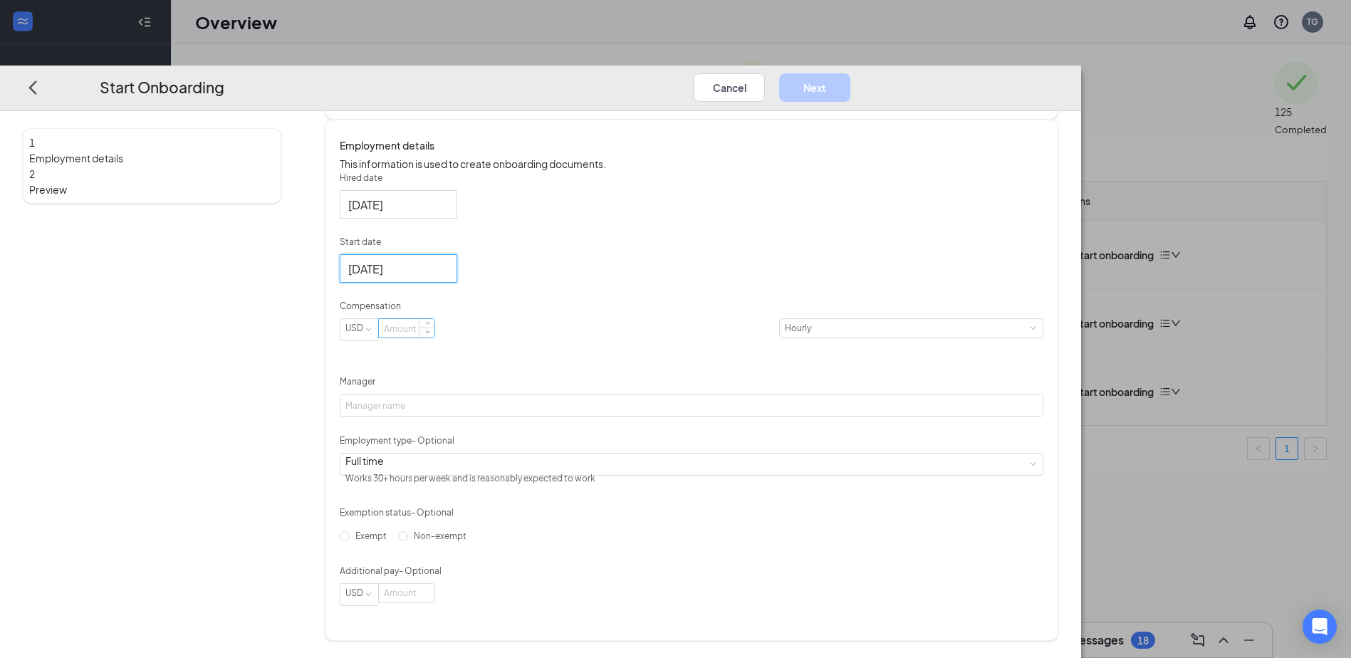
type input "[DATE]"
click at [434, 330] on input at bounding box center [407, 329] width 56 height 19
type input "12"
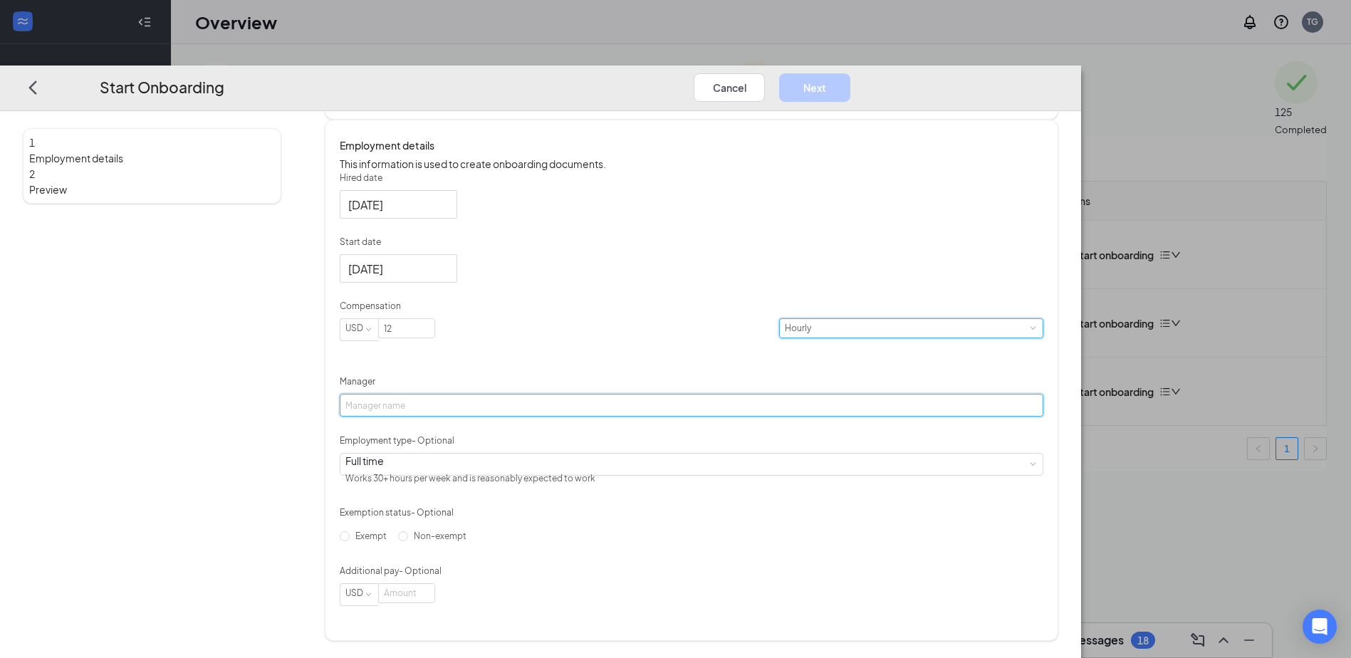
click at [544, 397] on input "Manager" at bounding box center [692, 406] width 704 height 23
type input "[PERSON_NAME]"
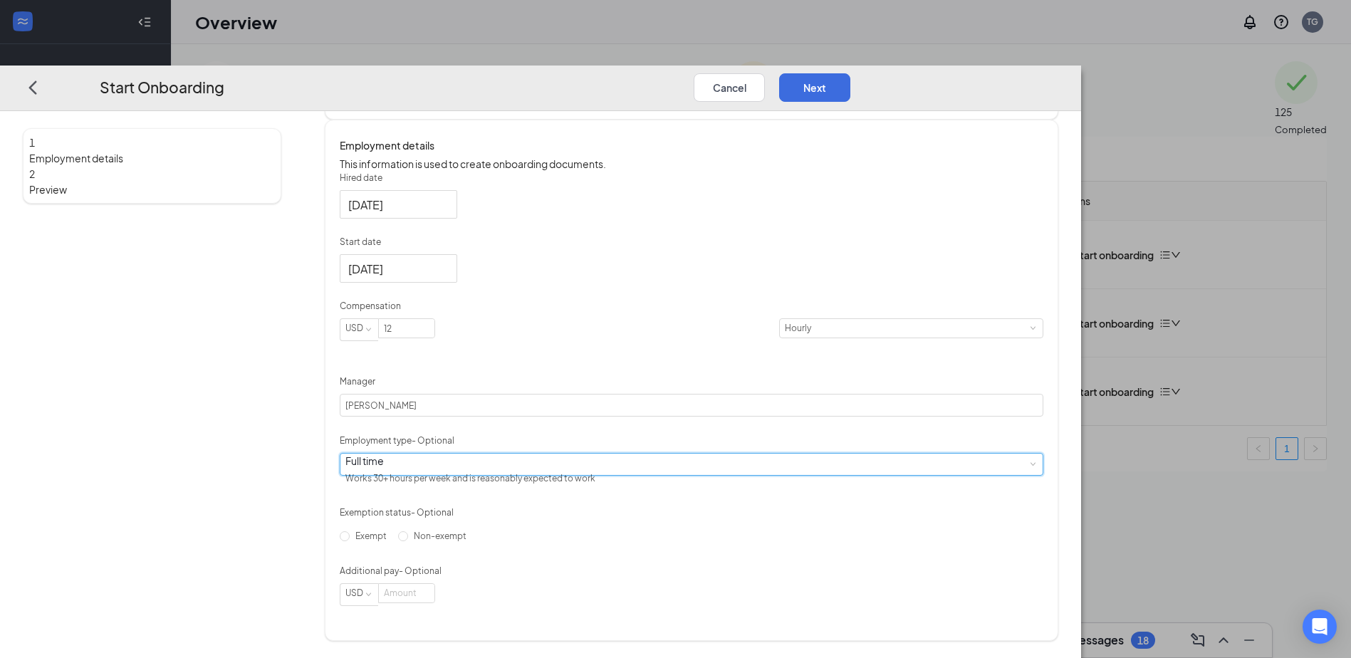
click at [572, 455] on div "Full time Works 30+ hours per week and is reasonably expected to work" at bounding box center [691, 464] width 692 height 21
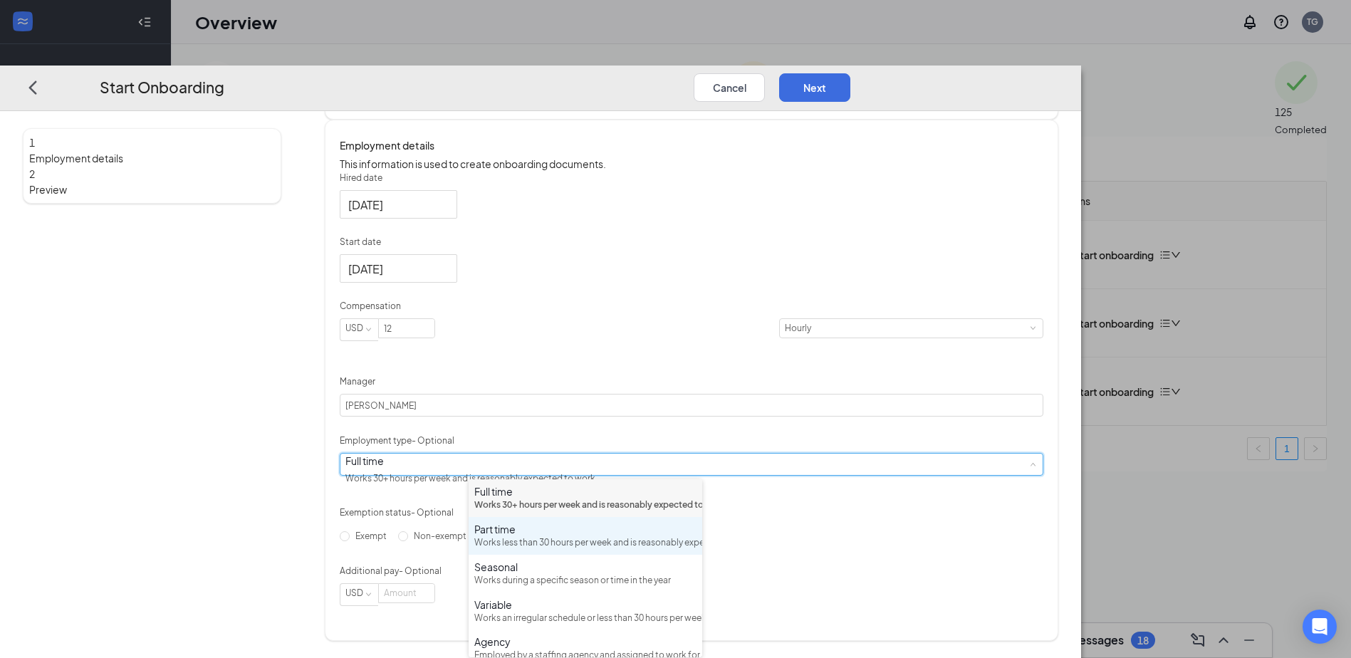
click at [568, 550] on div "Works less than 30 hours per week and is reasonably expected to work" at bounding box center [585, 543] width 222 height 14
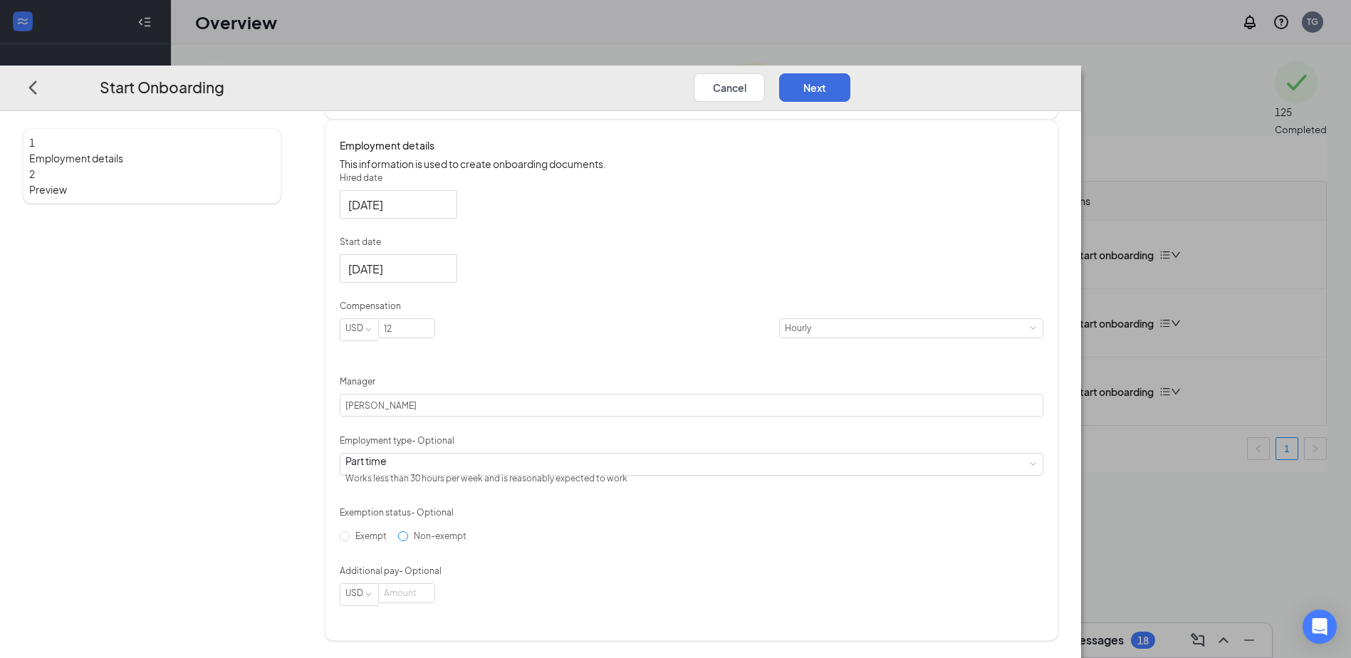
click at [472, 541] on span "Non-exempt" at bounding box center [440, 536] width 64 height 11
click at [408, 541] on input "Non-exempt" at bounding box center [403, 536] width 10 height 10
radio input "true"
click at [434, 603] on input at bounding box center [407, 593] width 56 height 19
type input "0"
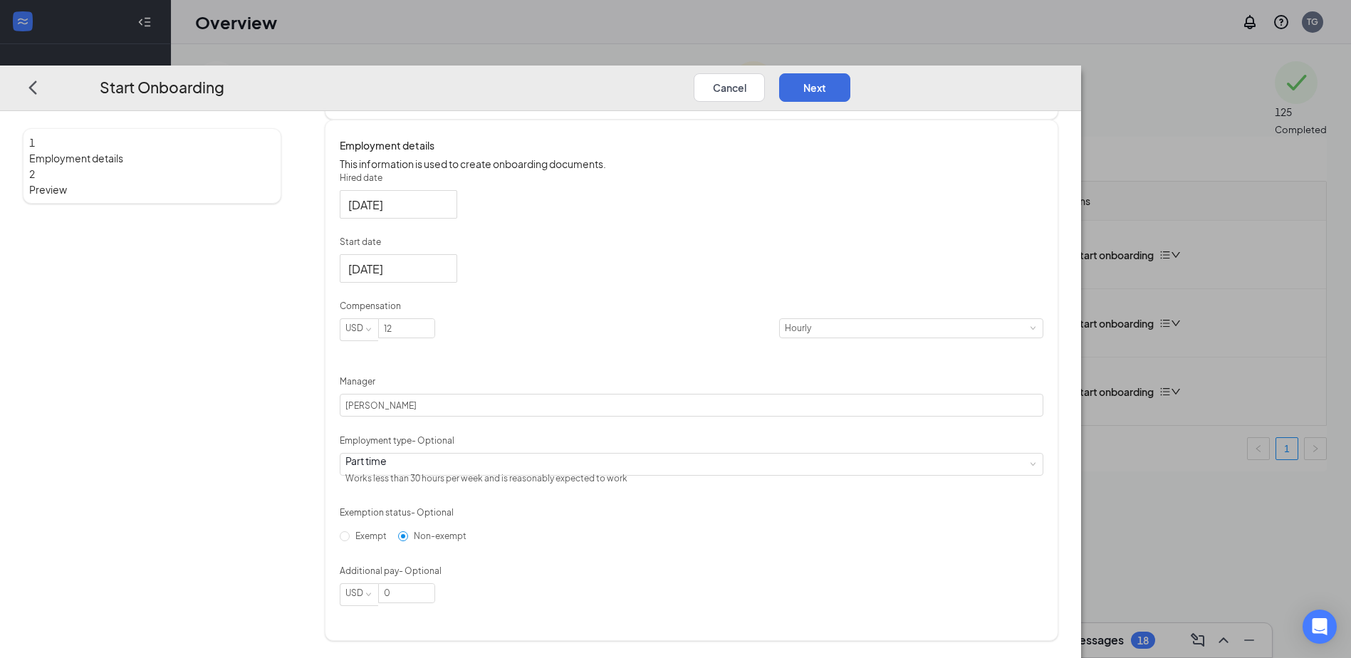
click at [1081, 66] on div "Start Onboarding Cancel Next" at bounding box center [540, 89] width 1081 height 46
click at [850, 73] on button "Next" at bounding box center [814, 87] width 71 height 28
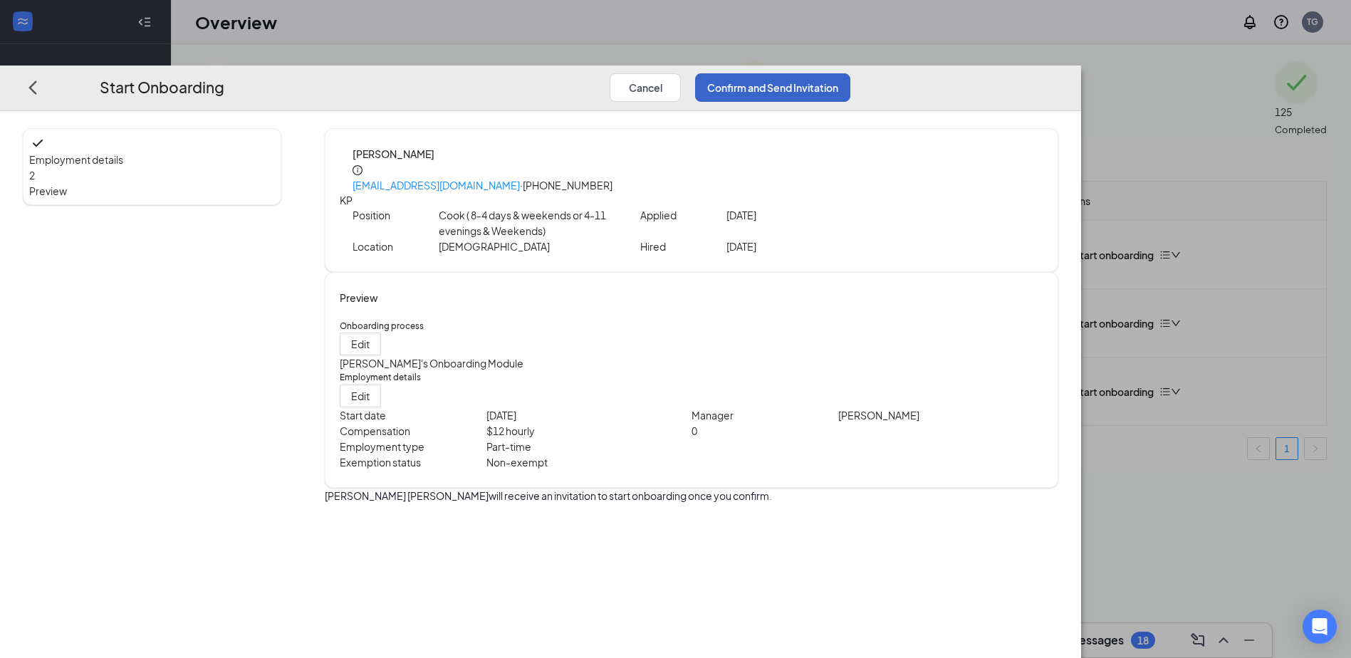
click at [850, 73] on button "Confirm and Send Invitation" at bounding box center [772, 87] width 155 height 28
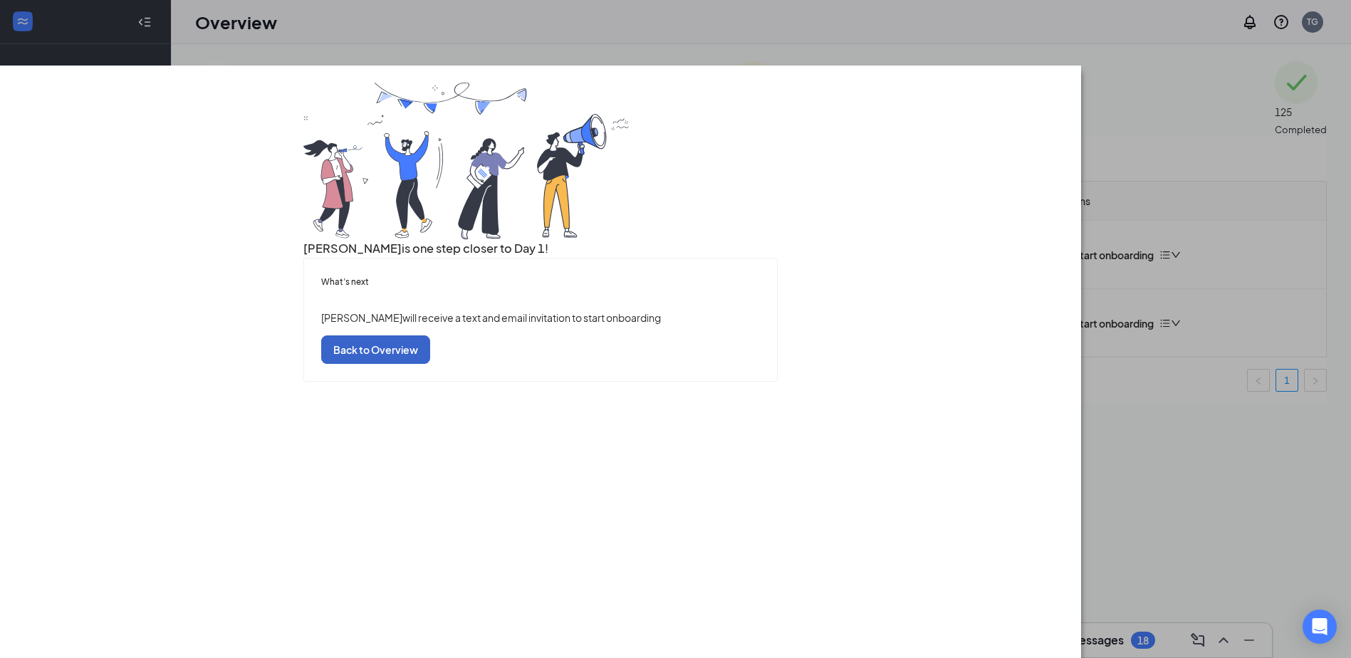
click at [430, 364] on button "Back to Overview" at bounding box center [375, 349] width 109 height 28
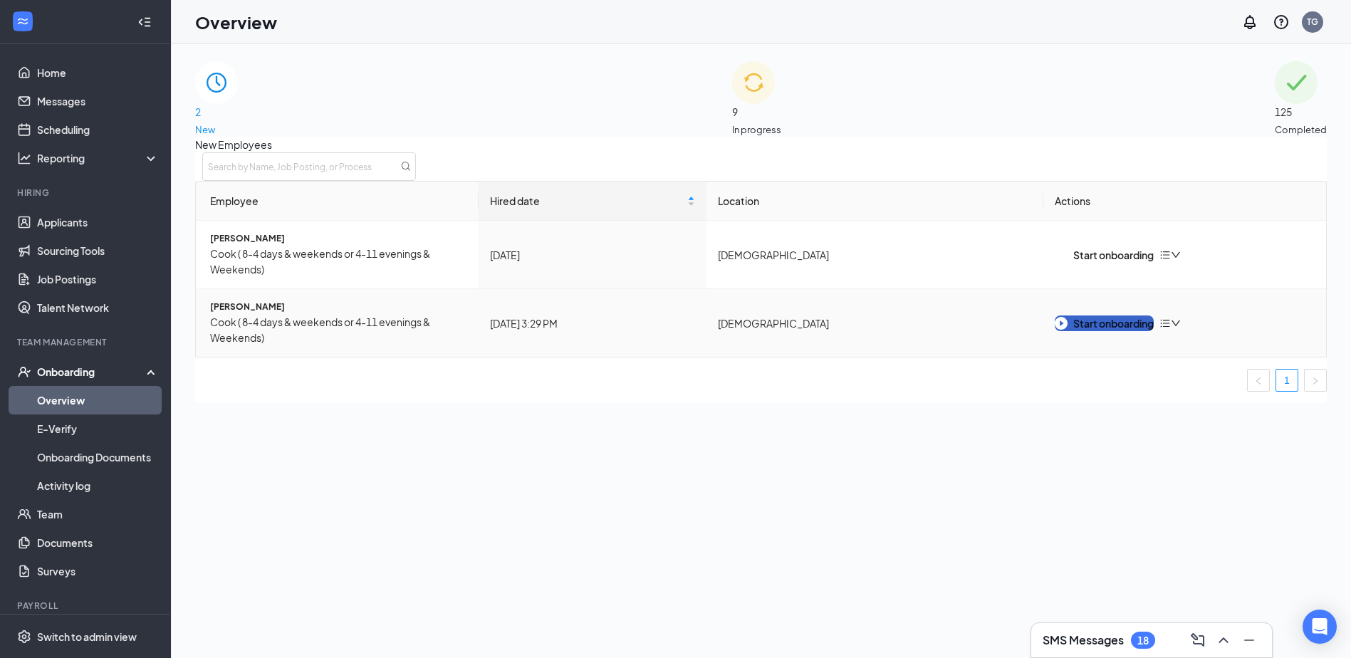
click at [1110, 327] on button "Start onboarding" at bounding box center [1104, 324] width 99 height 16
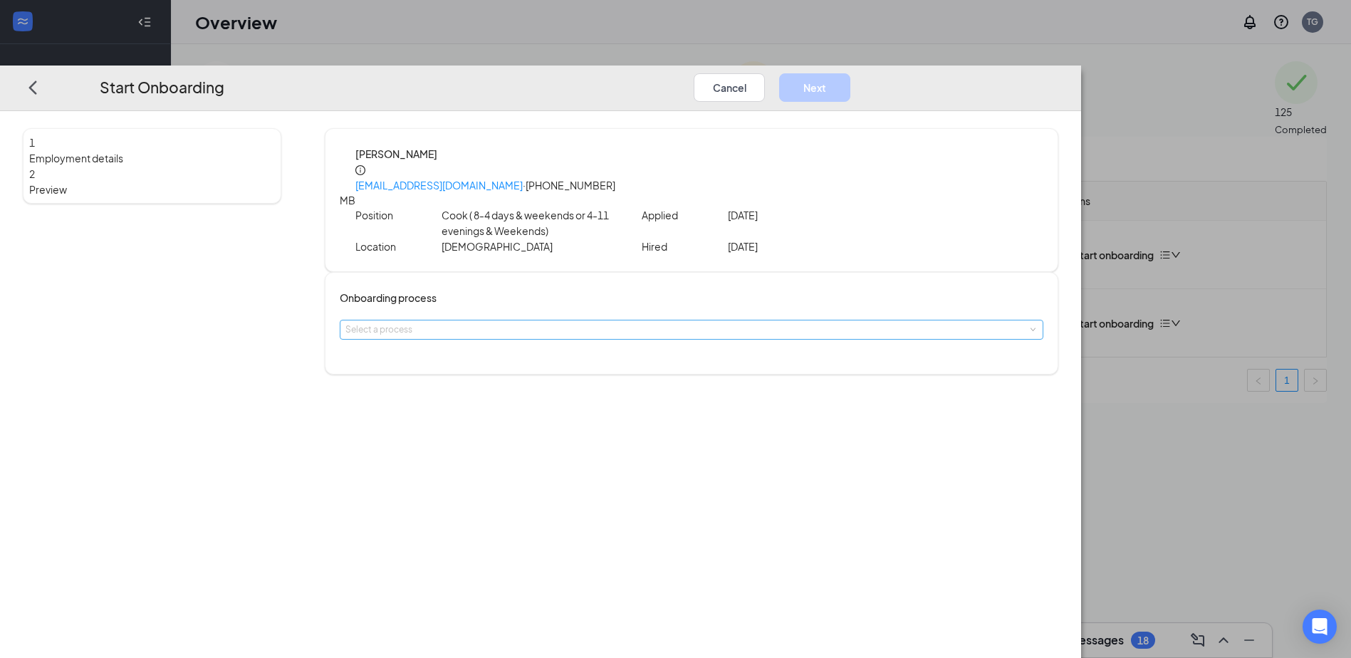
click at [580, 323] on div "Select a process" at bounding box center [688, 330] width 686 height 14
click at [570, 353] on span "[PERSON_NAME]'s Onboarding Module" at bounding box center [561, 355] width 162 height 11
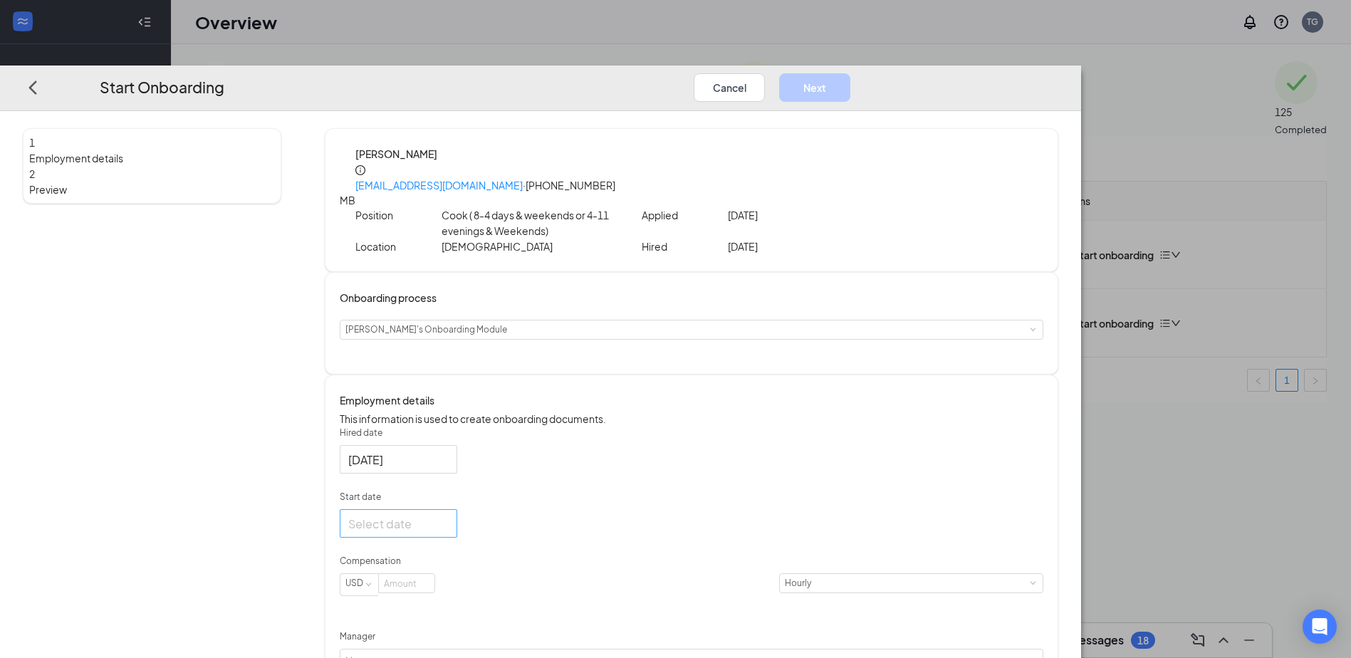
click at [449, 521] on div at bounding box center [398, 524] width 100 height 18
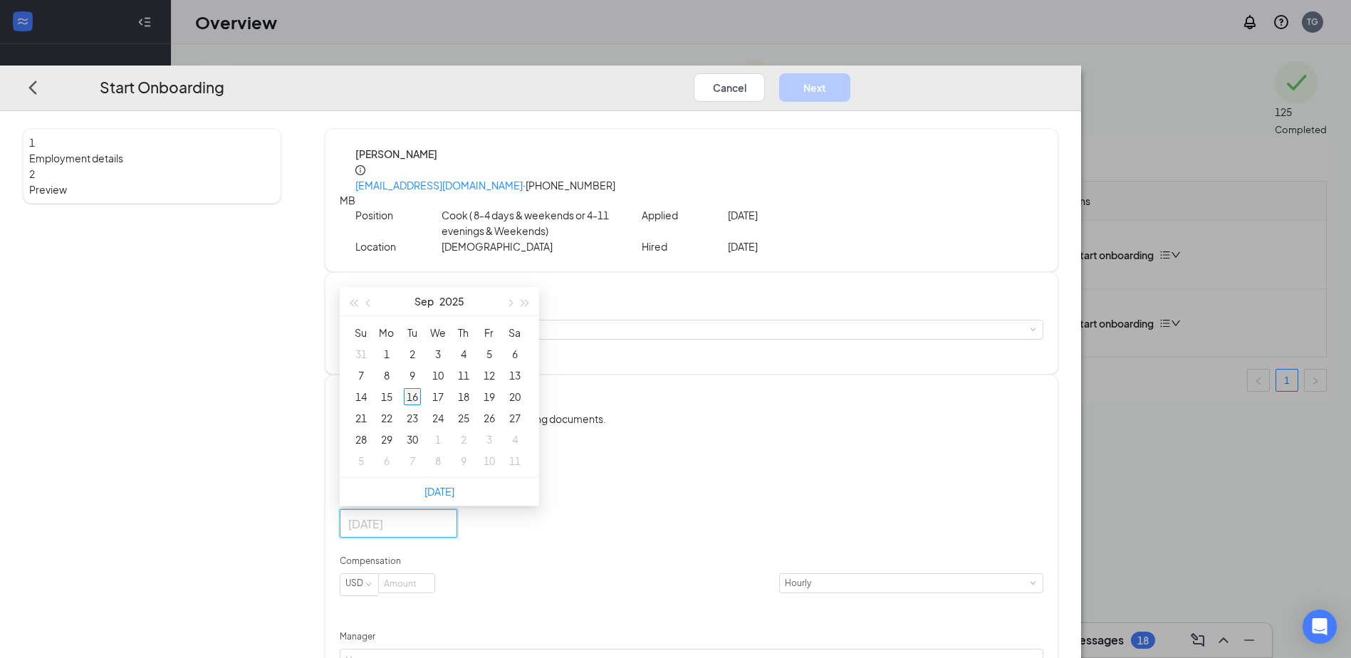
type input "[DATE]"
click at [421, 397] on div "16" at bounding box center [412, 397] width 17 height 17
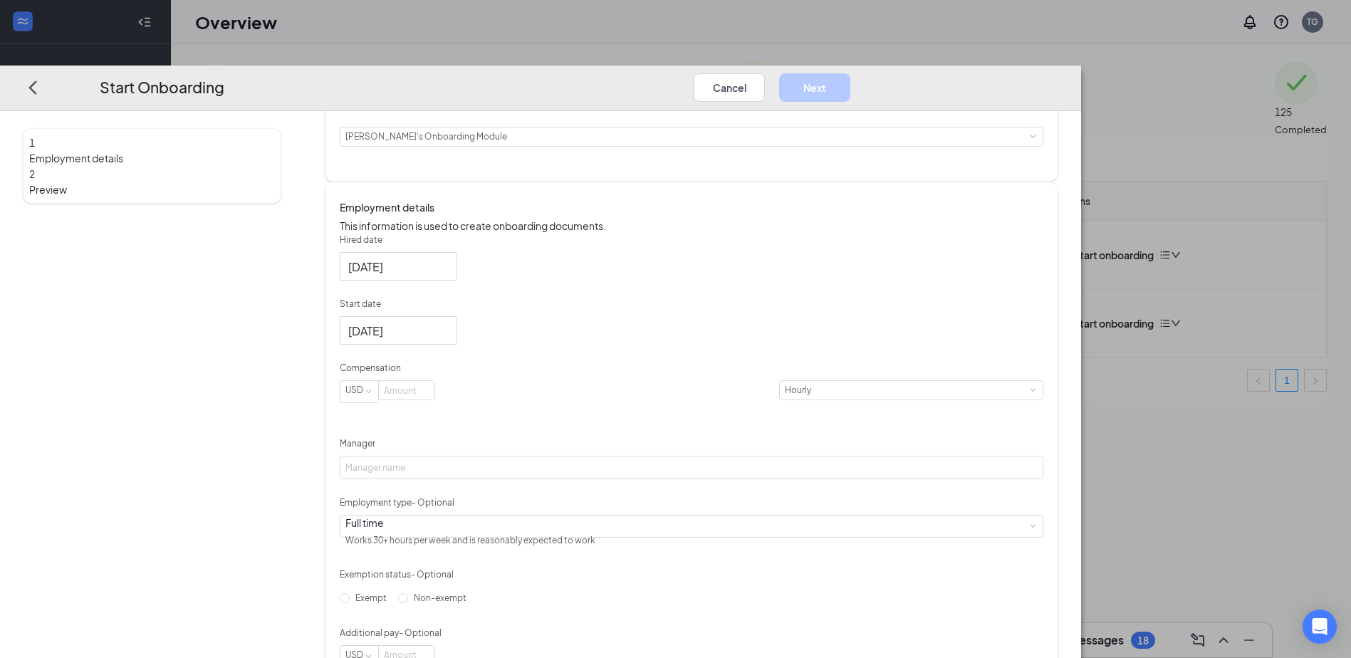
scroll to position [254, 0]
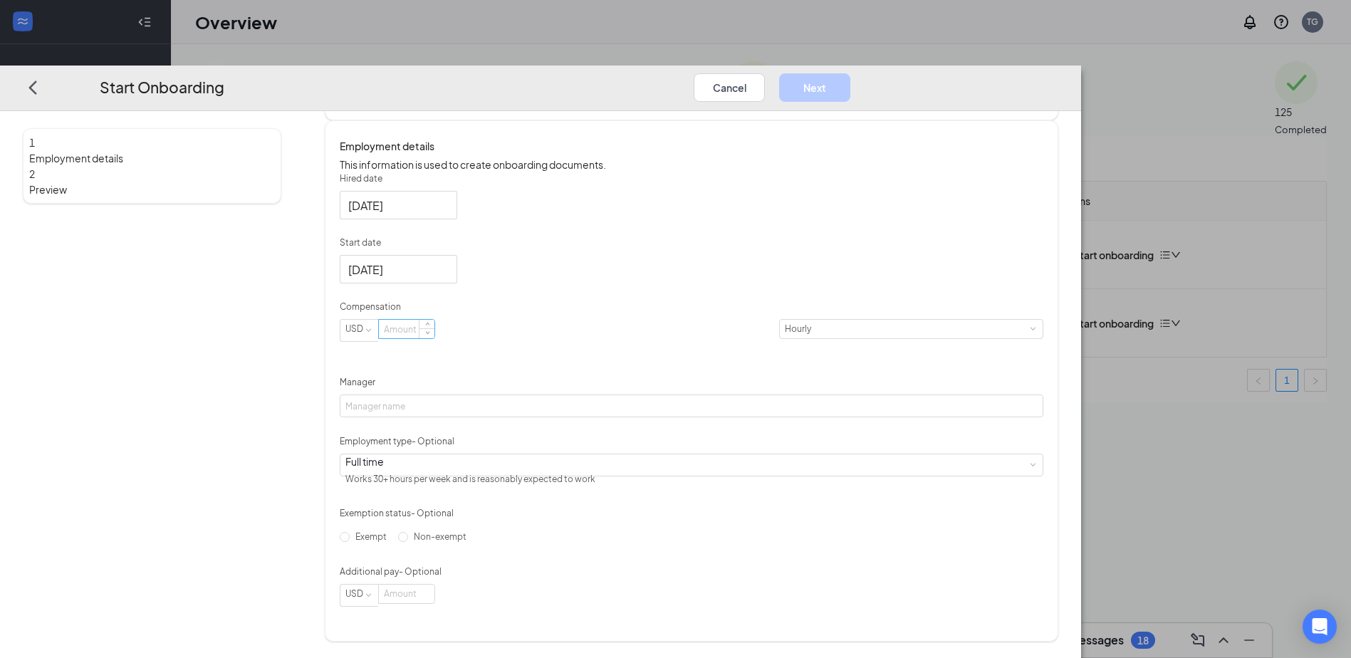
click at [434, 328] on input at bounding box center [407, 330] width 56 height 19
type input "11.5"
click at [506, 400] on input "Manager" at bounding box center [692, 406] width 704 height 23
type input "[PERSON_NAME]"
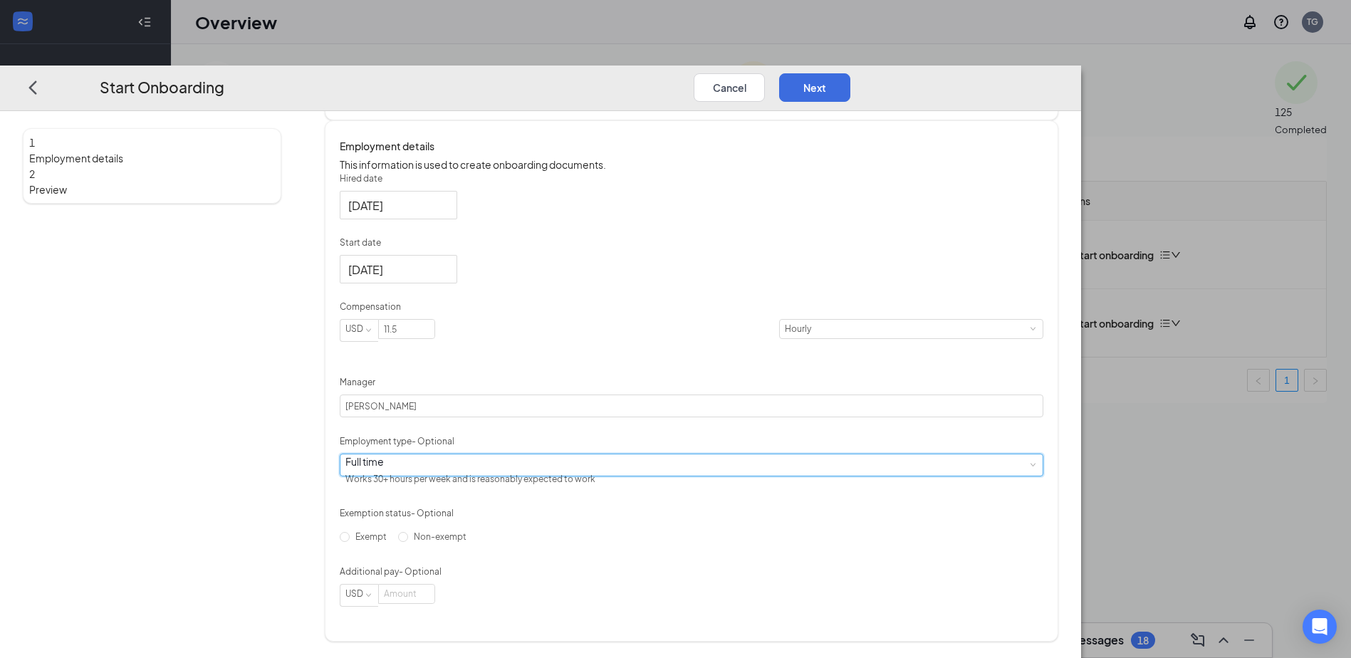
click at [603, 476] on div "Full time Works 30+ hours per week and is reasonably expected to work" at bounding box center [691, 464] width 692 height 21
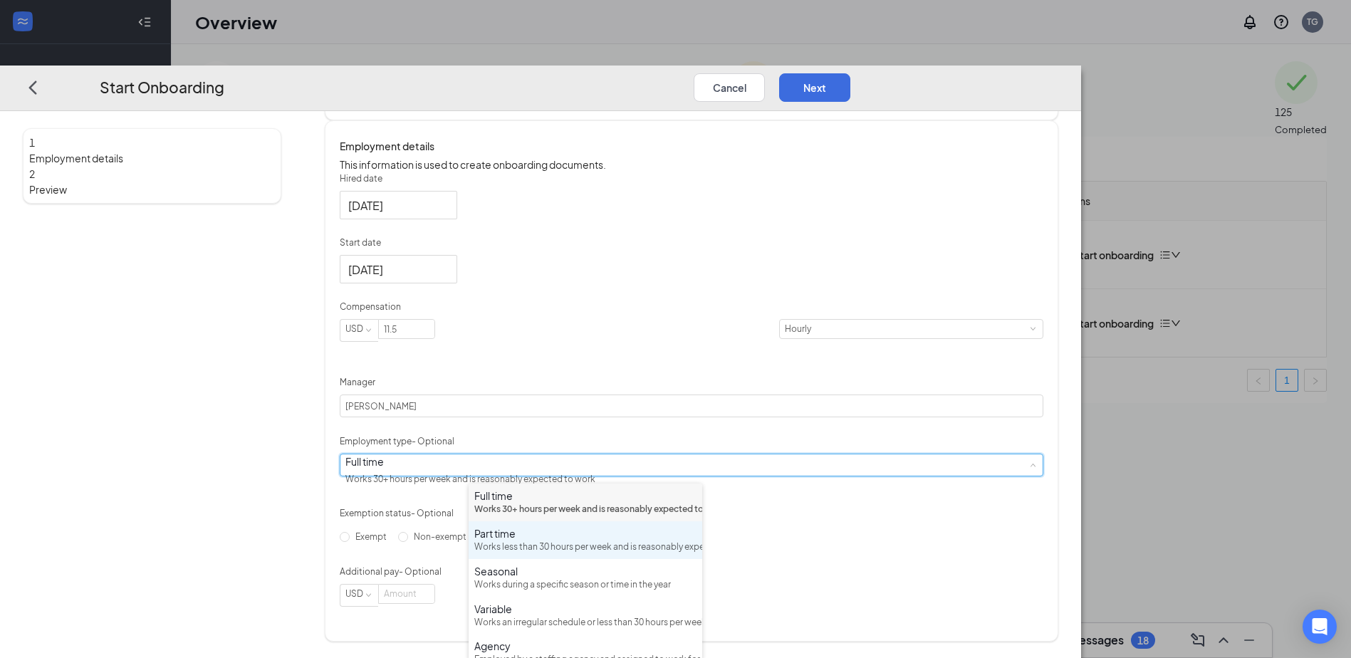
click at [581, 554] on div "Works less than 30 hours per week and is reasonably expected to work" at bounding box center [585, 548] width 222 height 14
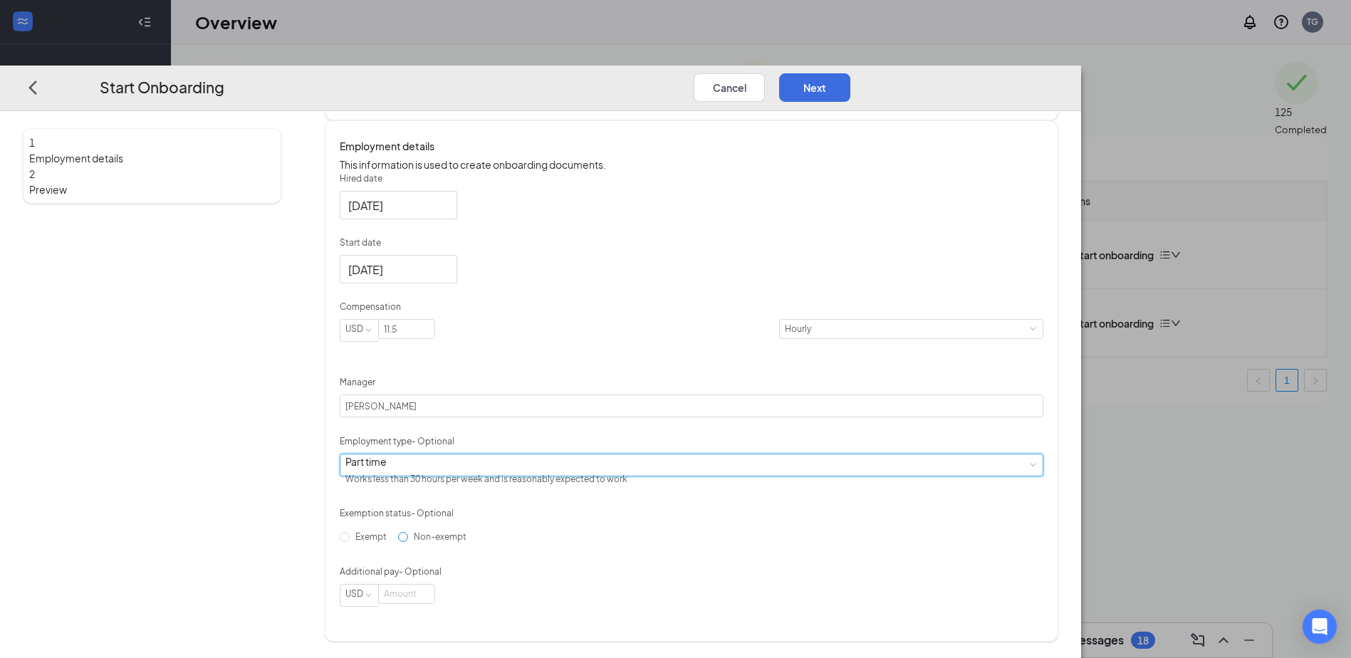
click at [472, 542] on span "Non-exempt" at bounding box center [440, 536] width 64 height 11
click at [408, 542] on input "Non-exempt" at bounding box center [403, 537] width 10 height 10
radio input "true"
click at [434, 603] on input at bounding box center [407, 593] width 56 height 19
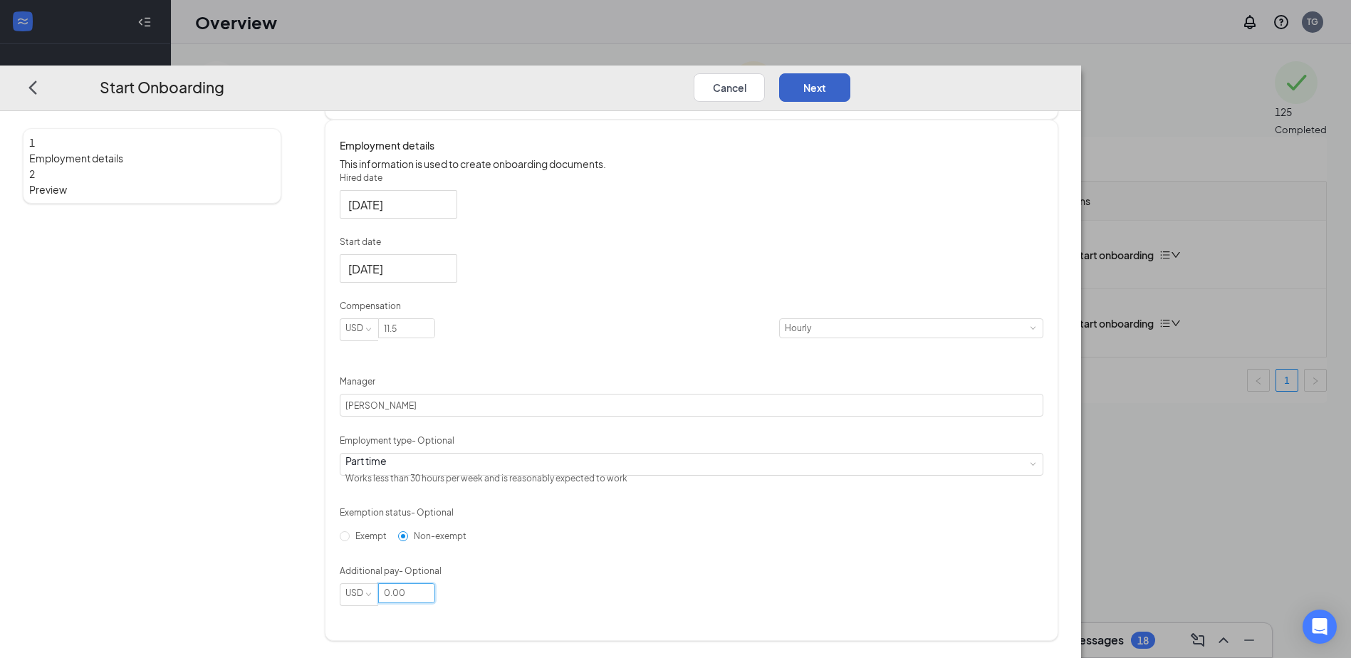
type input "0"
click at [850, 73] on button "Next" at bounding box center [814, 87] width 71 height 28
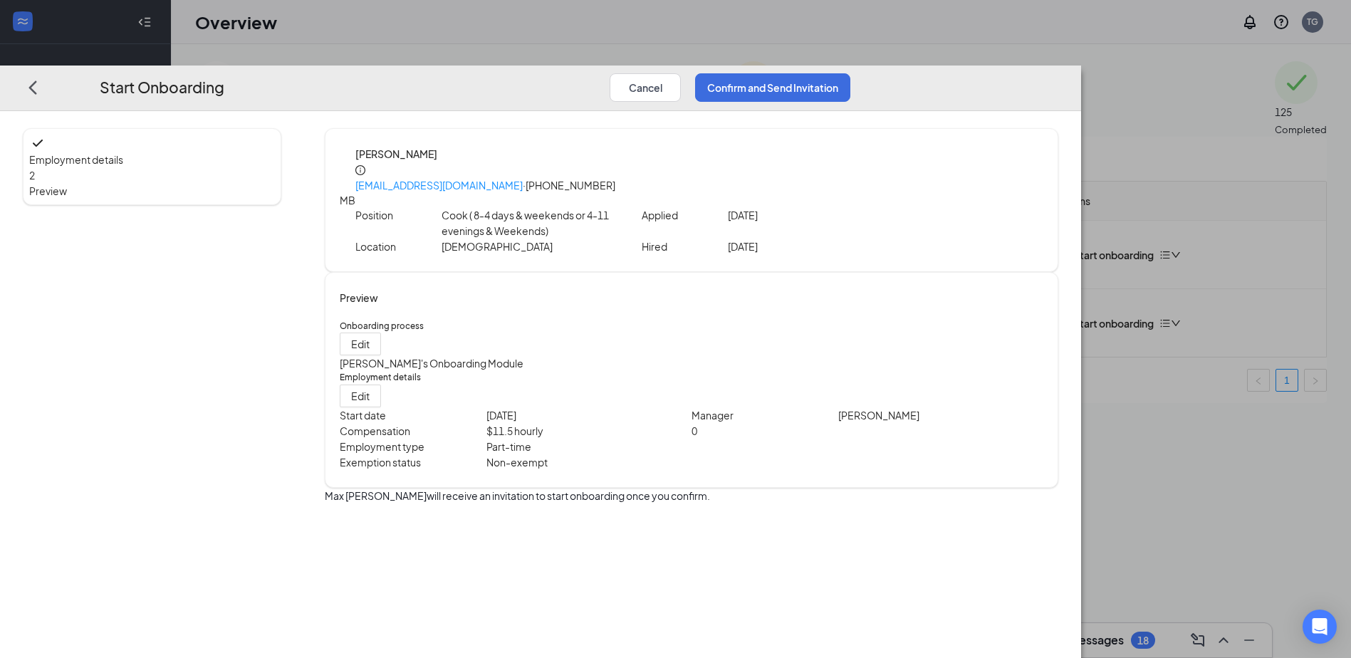
scroll to position [0, 0]
click at [850, 73] on button "Confirm and Send Invitation" at bounding box center [772, 87] width 155 height 28
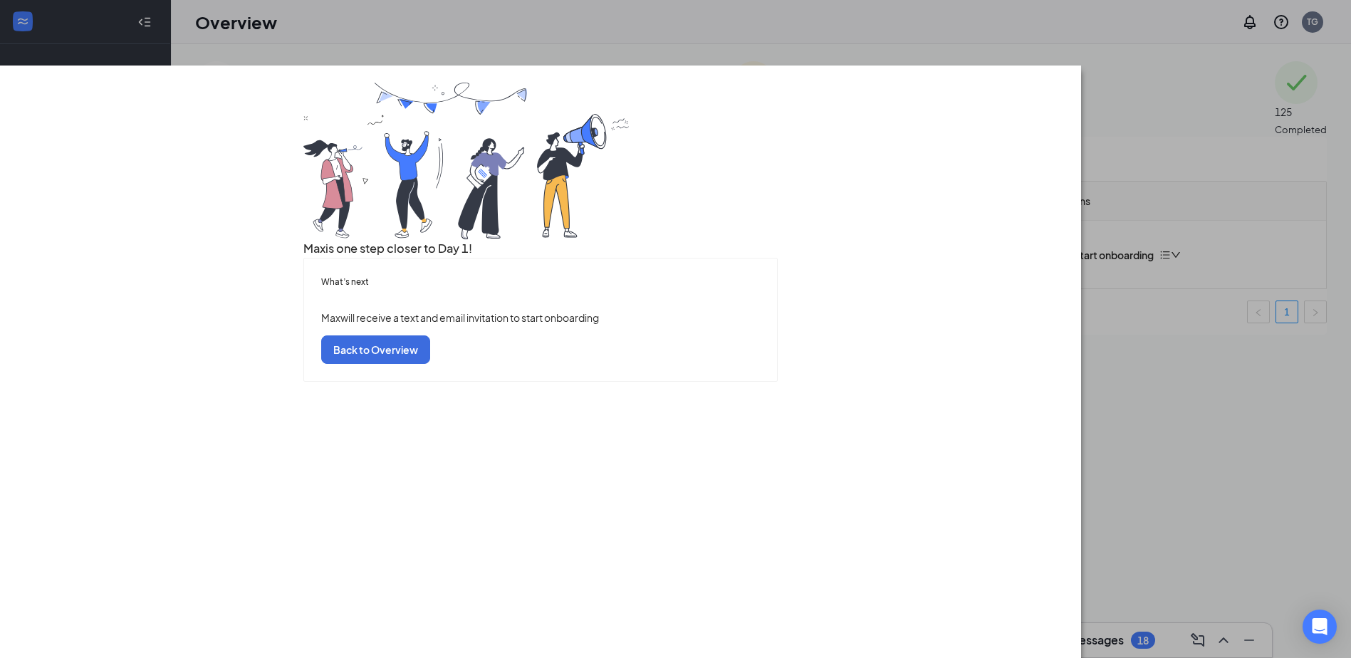
click at [668, 381] on div "What’s next Max will receive a text and email invitation to start onboarding Ba…" at bounding box center [540, 320] width 473 height 123
click at [430, 364] on button "Back to Overview" at bounding box center [375, 349] width 109 height 28
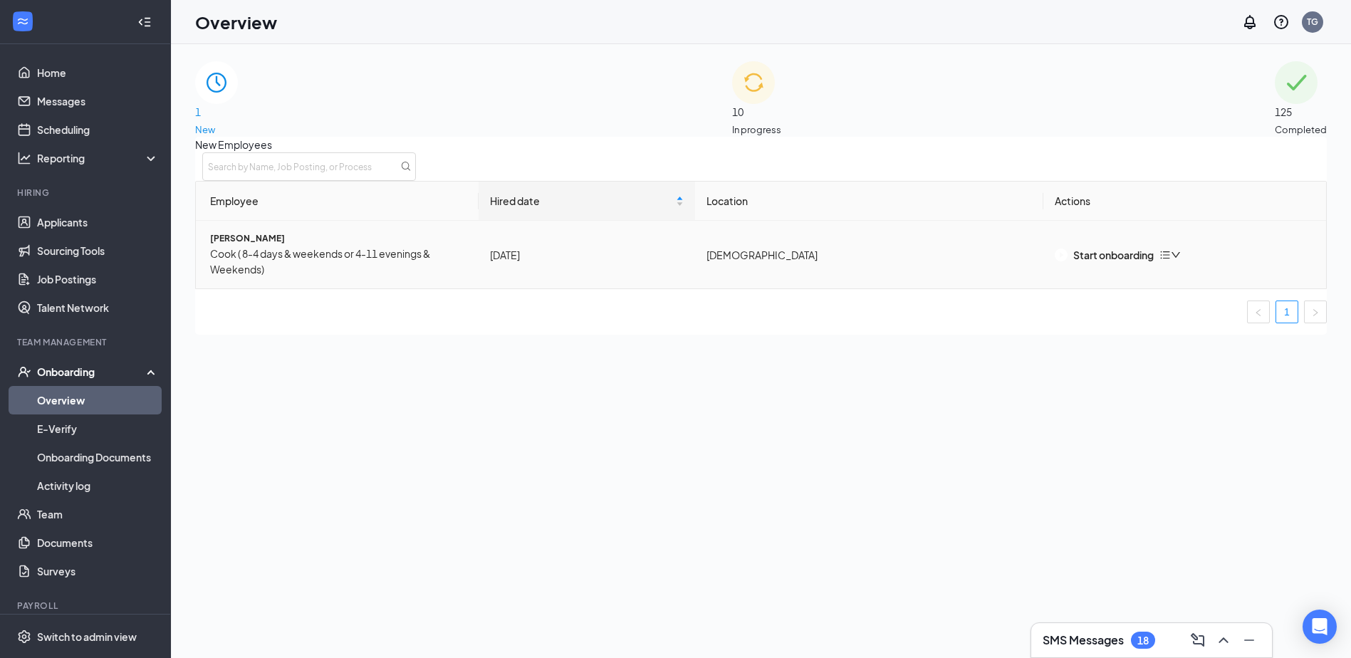
click at [1181, 260] on icon "down" at bounding box center [1176, 255] width 10 height 10
click at [584, 283] on td "[DATE]" at bounding box center [587, 255] width 217 height 68
click at [581, 263] on div "[DATE]" at bounding box center [587, 255] width 194 height 16
click at [1125, 263] on div "Start onboarding" at bounding box center [1104, 255] width 99 height 16
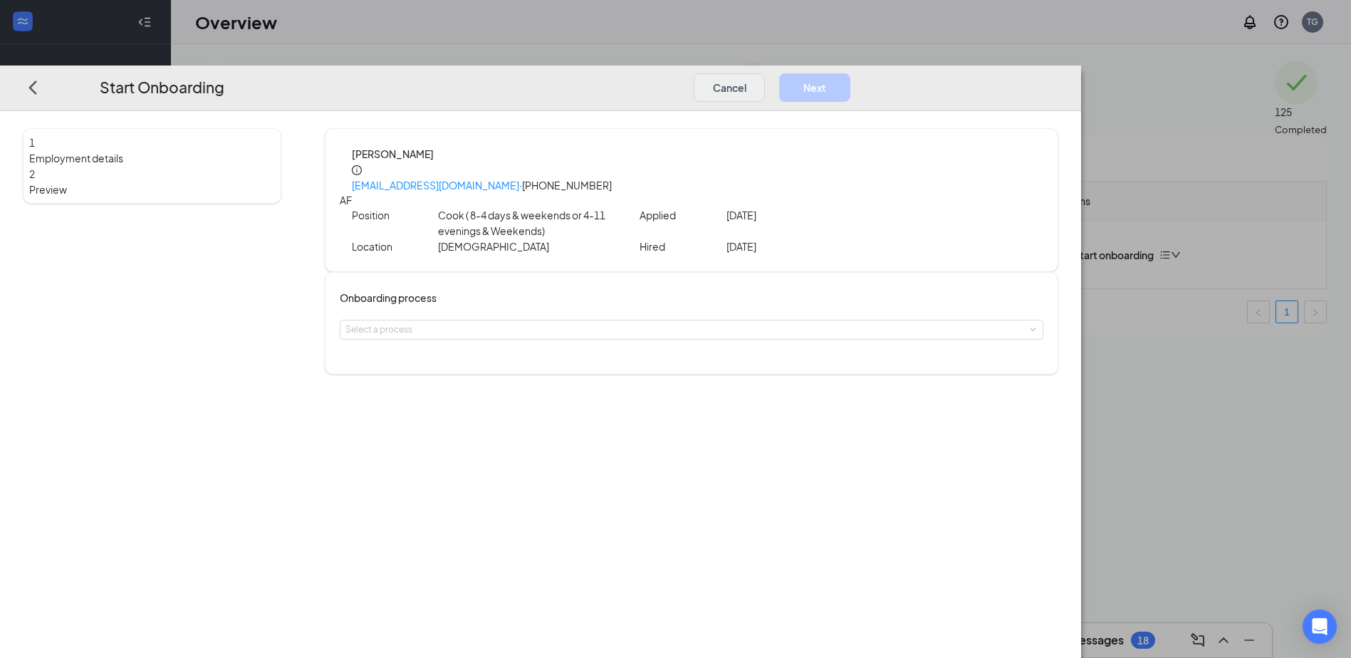
click at [1068, 66] on div "Start Onboarding Cancel Next" at bounding box center [540, 89] width 1081 height 46
click at [765, 73] on button "Cancel" at bounding box center [729, 87] width 71 height 28
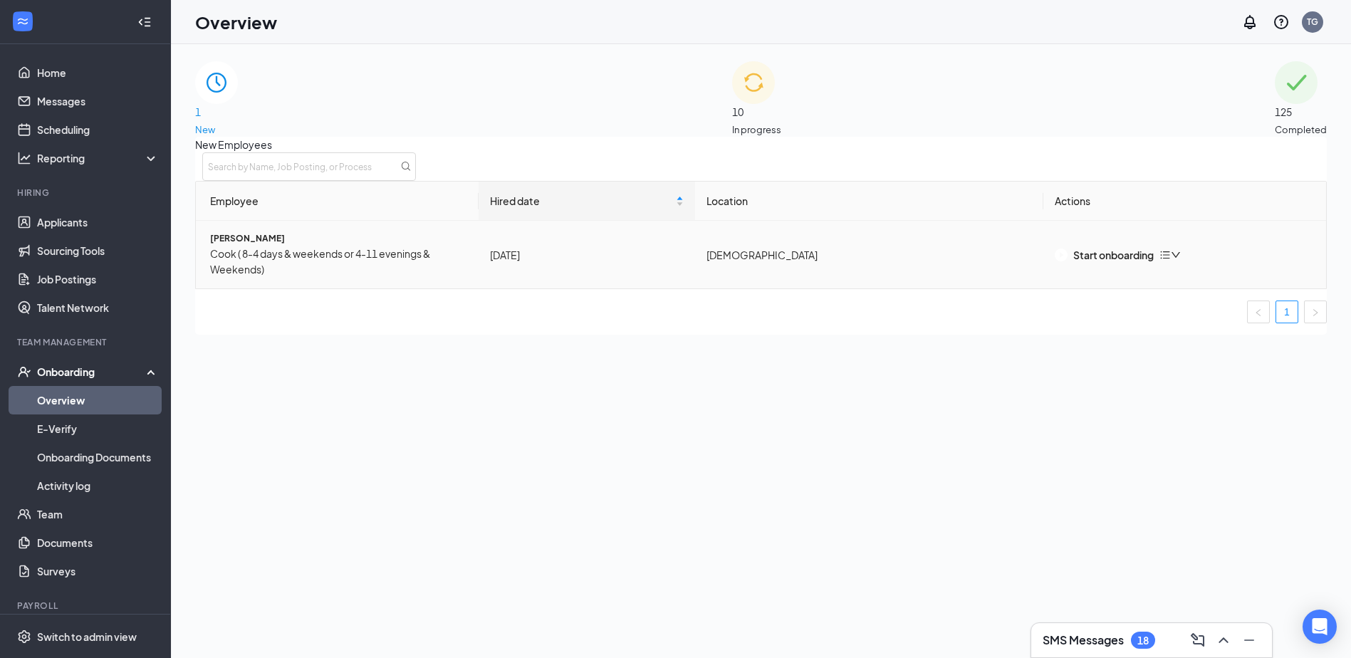
click at [1192, 259] on div "Start onboarding" at bounding box center [1185, 255] width 260 height 16
click at [1180, 258] on icon "down" at bounding box center [1176, 255] width 9 height 6
click at [1185, 300] on li "Remove from onboarding" at bounding box center [1246, 288] width 138 height 23
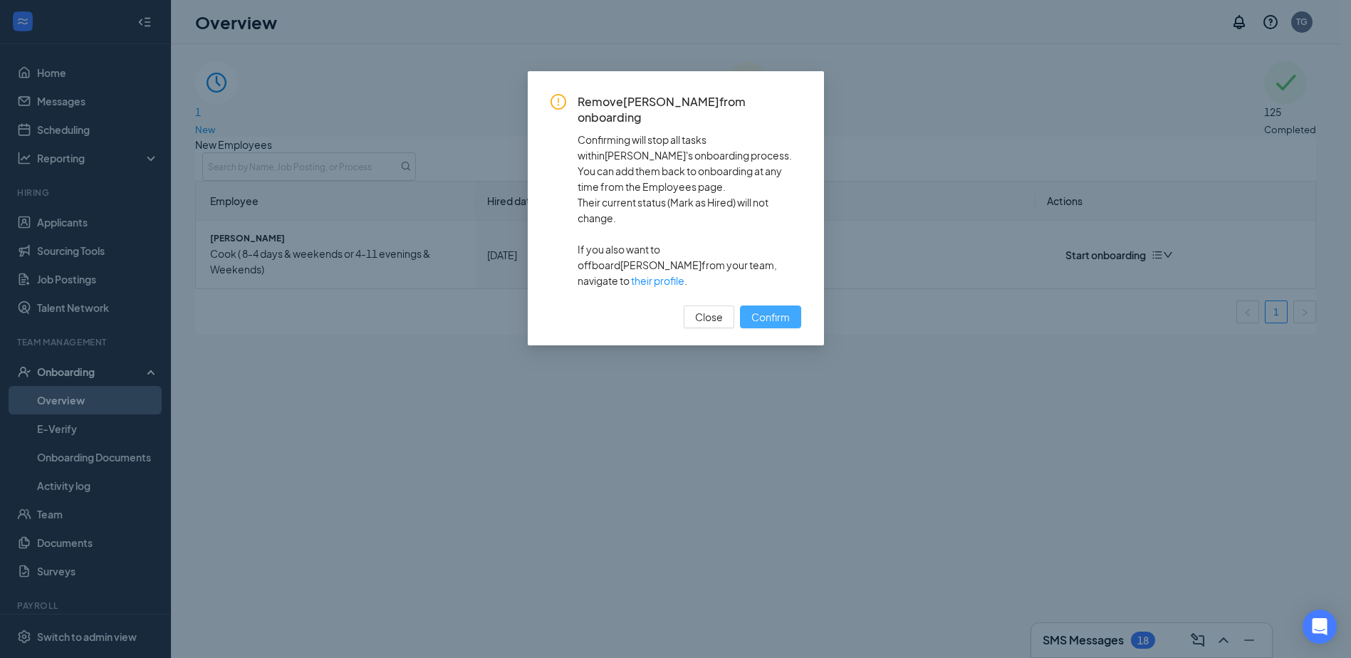
click at [786, 309] on span "Confirm" at bounding box center [770, 317] width 38 height 16
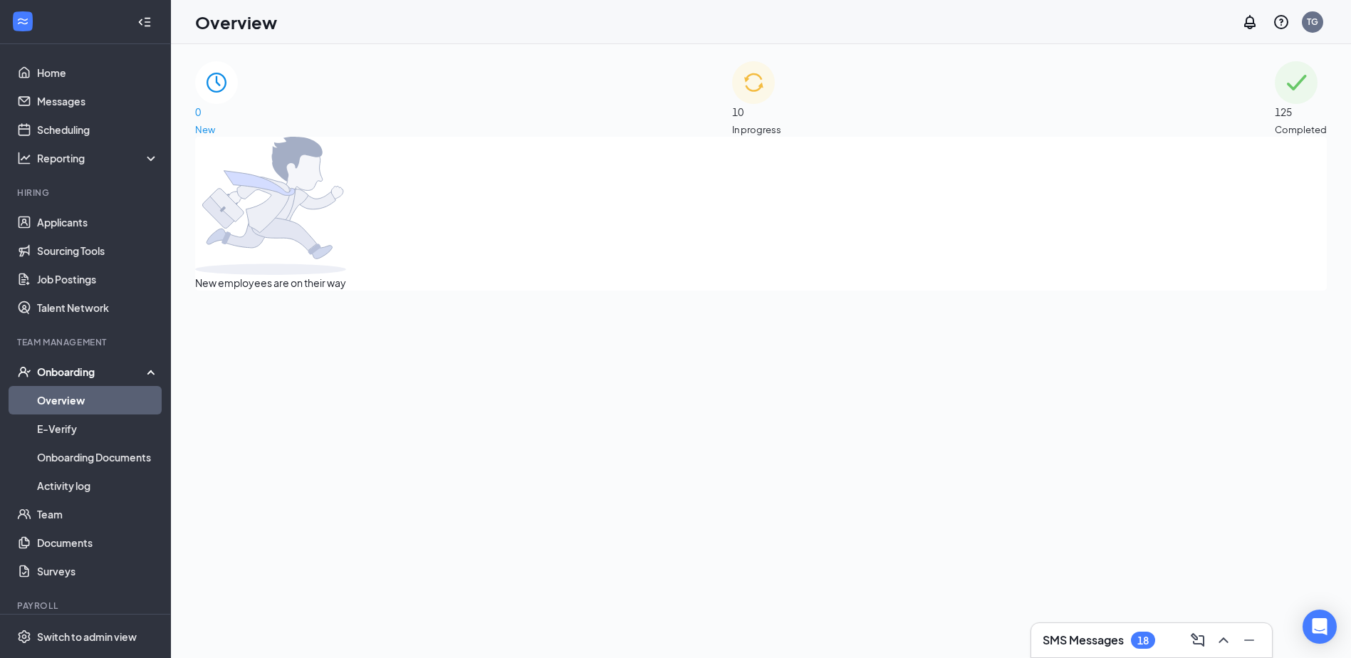
click at [75, 374] on div "Onboarding" at bounding box center [92, 372] width 110 height 14
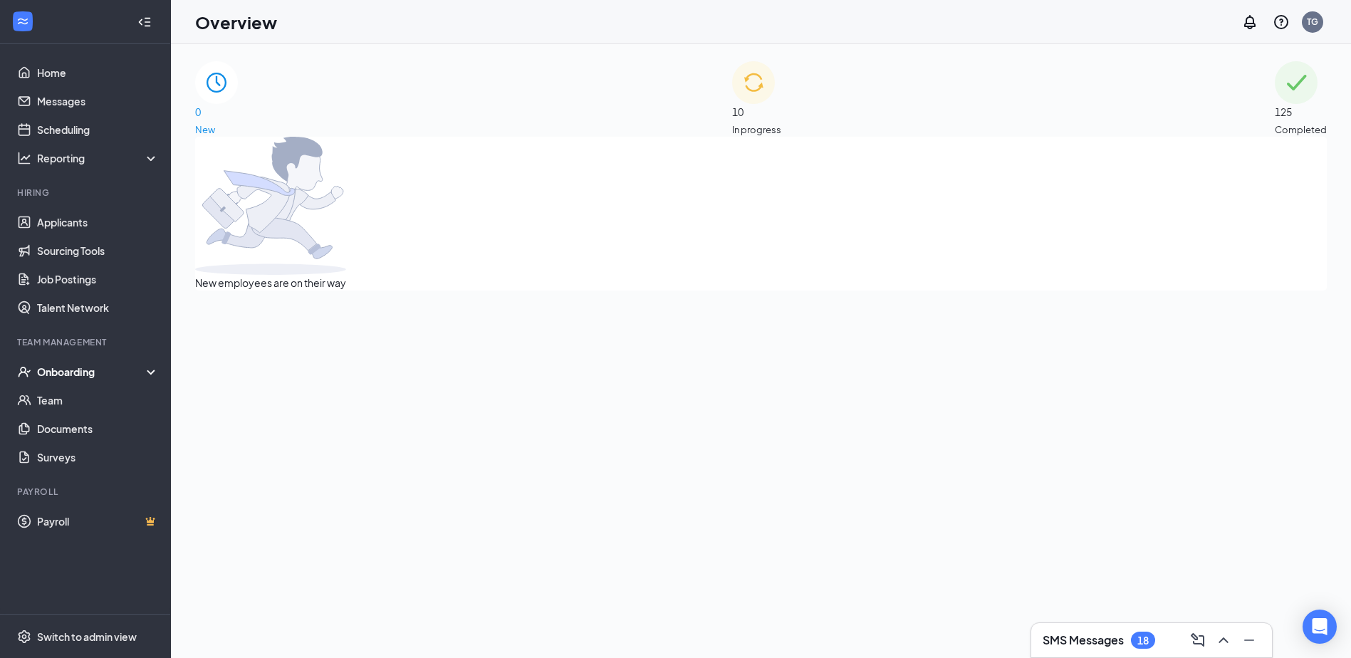
click at [73, 370] on div "Onboarding" at bounding box center [92, 372] width 110 height 14
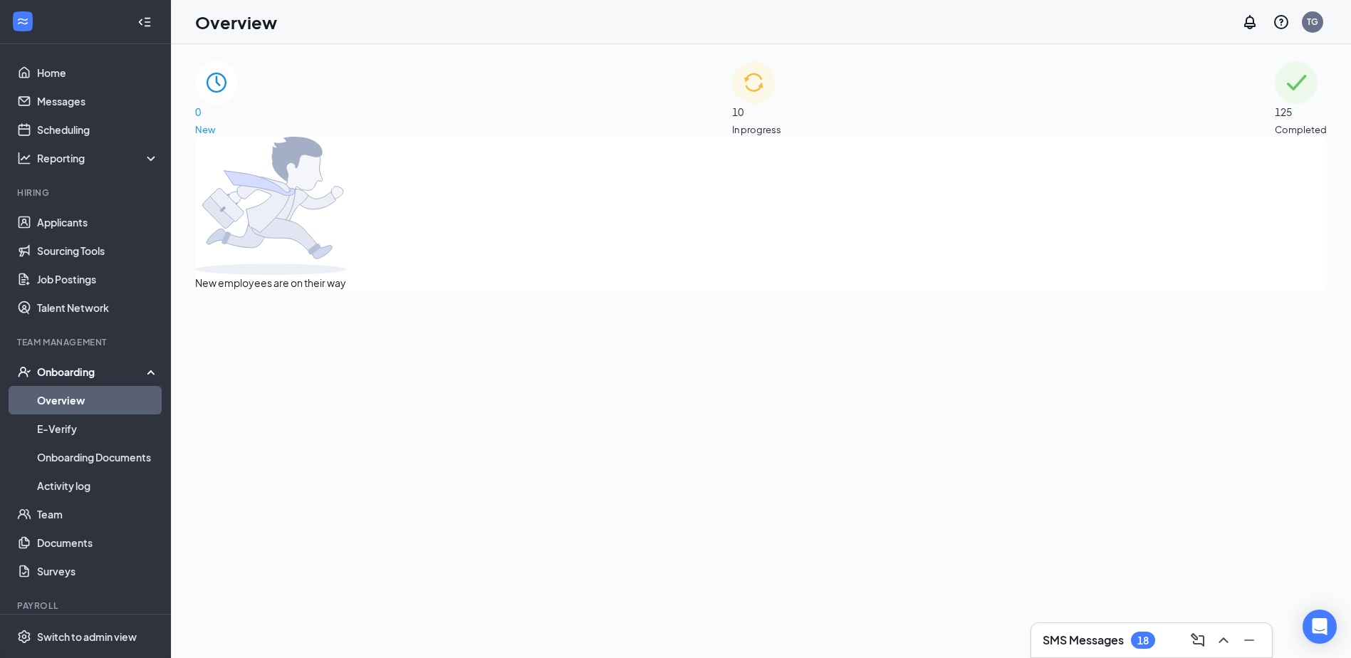
click at [71, 400] on link "Overview" at bounding box center [98, 400] width 122 height 28
click at [781, 81] on div "10 In progress" at bounding box center [756, 99] width 49 height 76
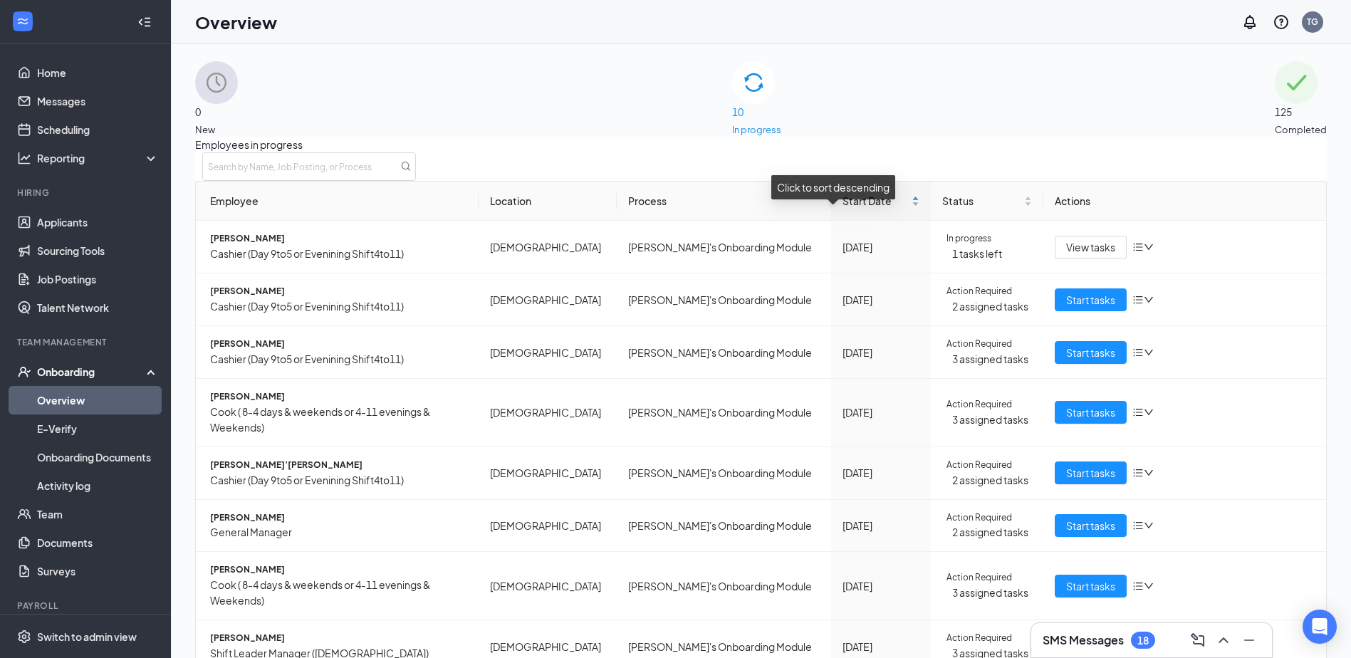
click at [843, 209] on span "Start Date" at bounding box center [876, 201] width 66 height 16
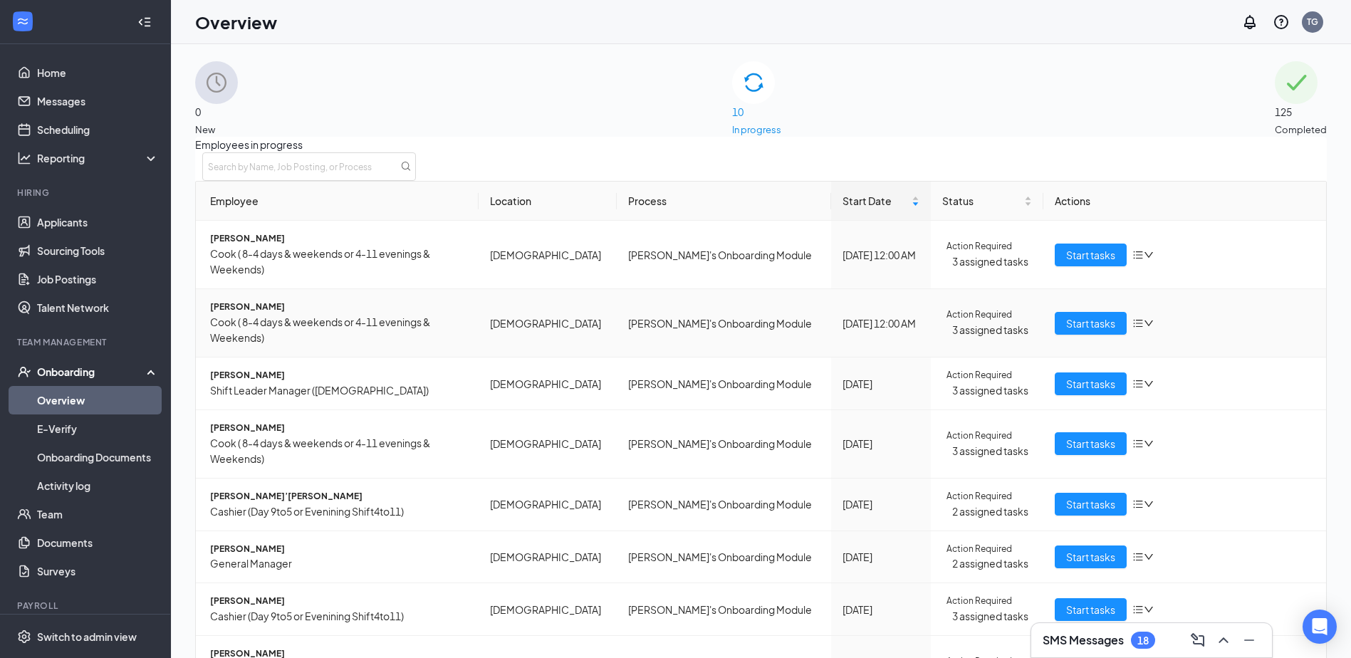
click at [286, 328] on span "Cook ( 8-4 days & weekends or 4-11 evenings & Weekends)" at bounding box center [338, 329] width 257 height 31
